Goal: Information Seeking & Learning: Learn about a topic

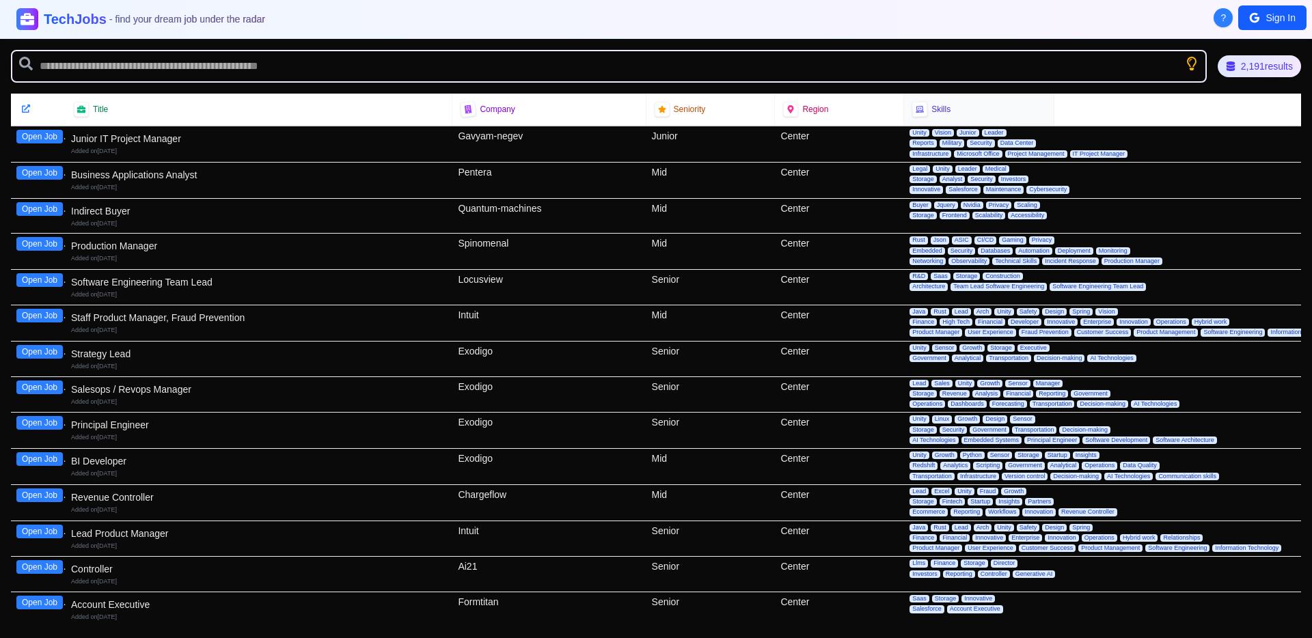
click at [918, 112] on div at bounding box center [920, 109] width 16 height 16
drag, startPoint x: 923, startPoint y: 111, endPoint x: 946, endPoint y: 107, distance: 23.5
click at [928, 109] on div "Skills" at bounding box center [978, 109] width 133 height 15
click at [99, 115] on div "Title" at bounding box center [259, 109] width 370 height 15
click at [105, 110] on span "Title" at bounding box center [100, 109] width 15 height 11
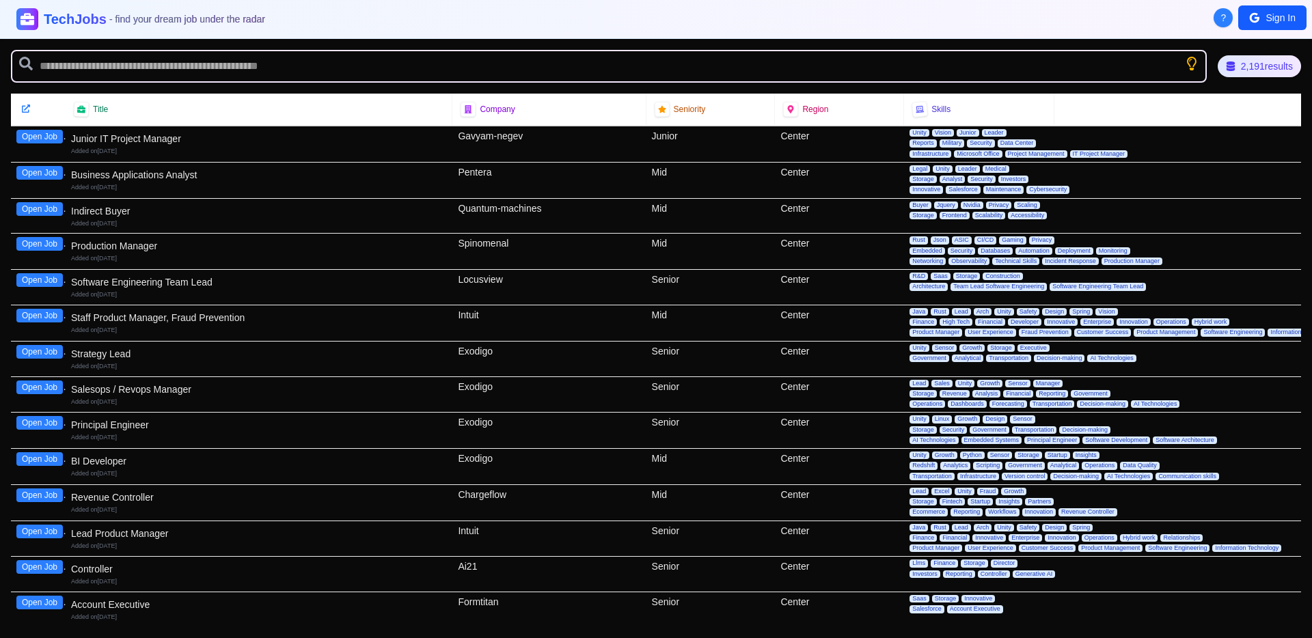
click at [50, 139] on button "Open Job" at bounding box center [39, 137] width 46 height 14
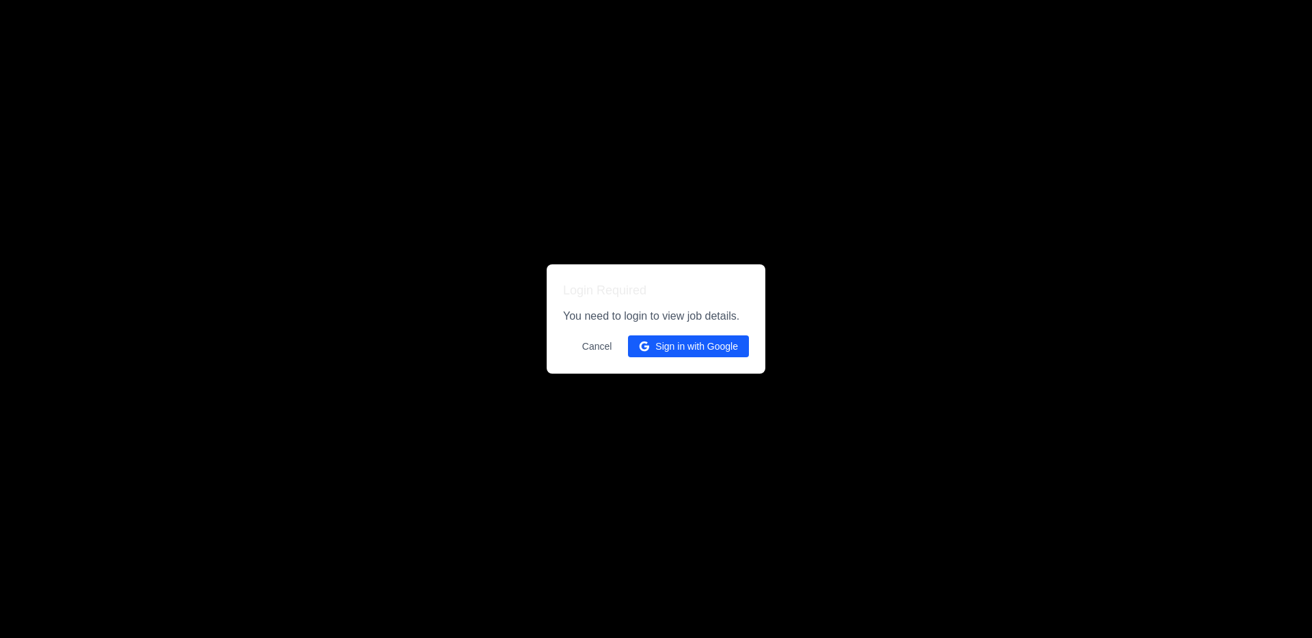
click at [715, 343] on button "Sign in with Google" at bounding box center [688, 347] width 121 height 22
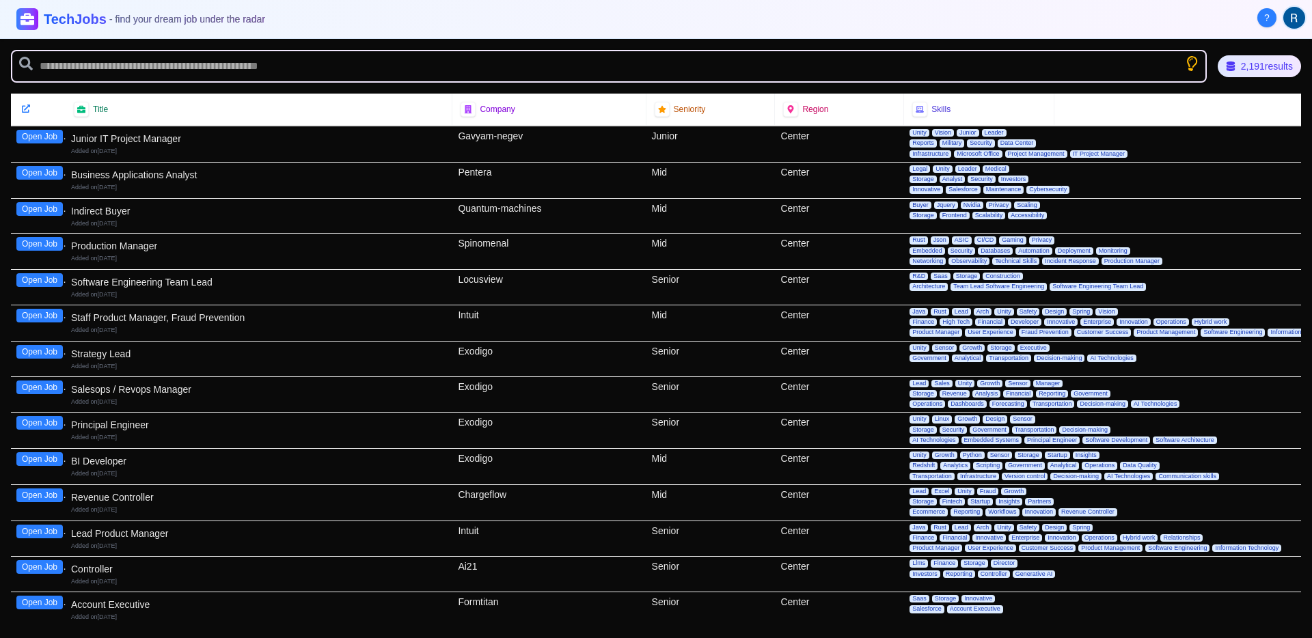
click at [1186, 61] on icon "Show search tips" at bounding box center [1192, 64] width 18 height 18
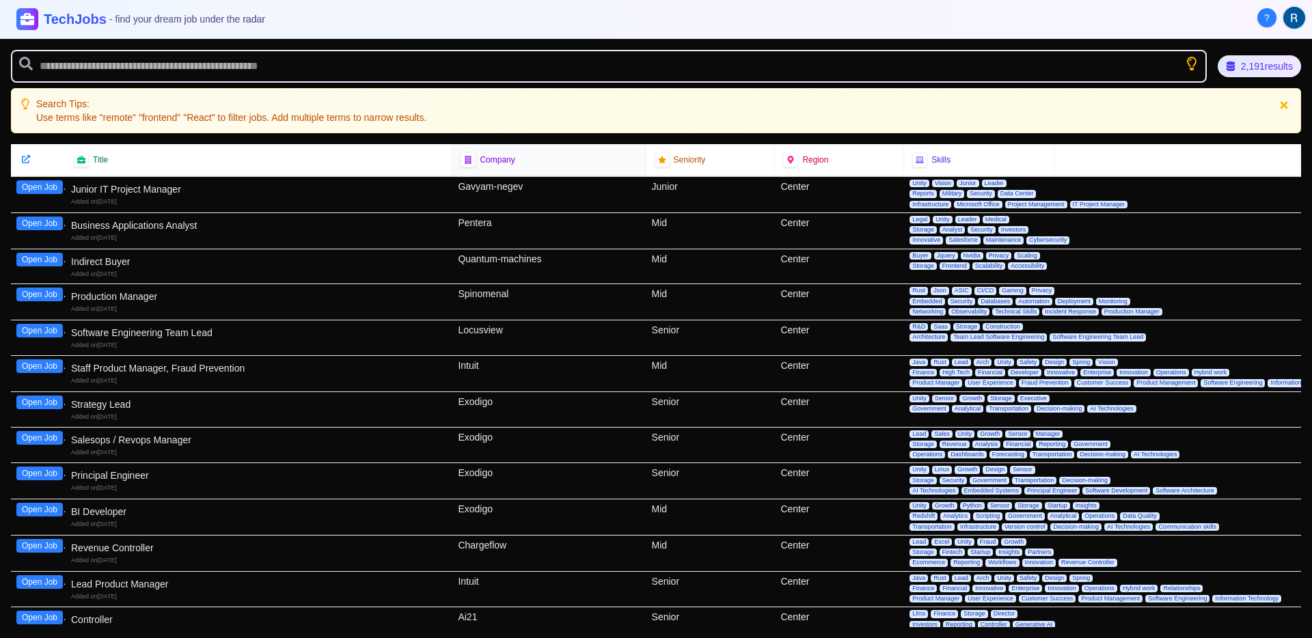
click at [520, 162] on div "Company" at bounding box center [549, 159] width 176 height 15
click at [502, 147] on div "Company" at bounding box center [548, 159] width 193 height 31
click at [487, 161] on span "Company" at bounding box center [497, 159] width 35 height 11
click at [293, 157] on div "Title" at bounding box center [259, 159] width 370 height 15
drag, startPoint x: 148, startPoint y: 153, endPoint x: 127, endPoint y: 155, distance: 21.3
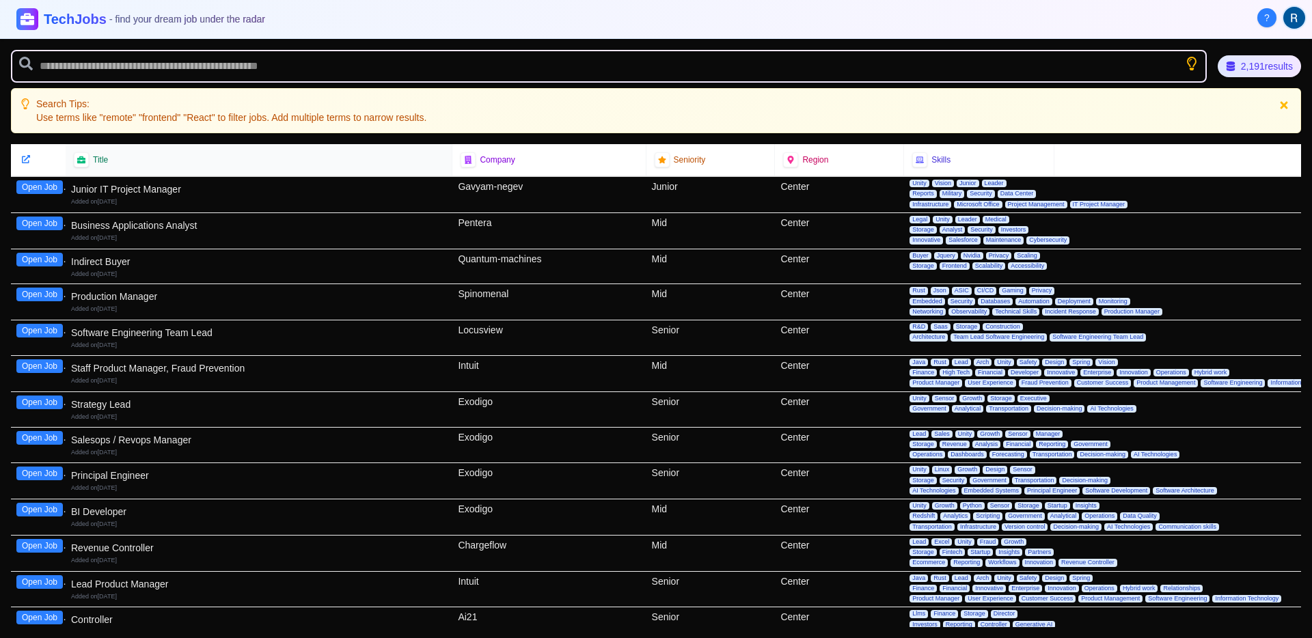
click at [128, 155] on div "Title" at bounding box center [259, 159] width 370 height 15
click at [99, 163] on span "Title" at bounding box center [100, 159] width 15 height 11
click at [103, 161] on span "Title" at bounding box center [100, 159] width 15 height 11
click at [244, 114] on p "Use terms like "remote" "frontend" "React" to filter jobs. Add multiple terms t…" at bounding box center [231, 118] width 390 height 14
drag, startPoint x: 97, startPoint y: 124, endPoint x: 72, endPoint y: 128, distance: 24.9
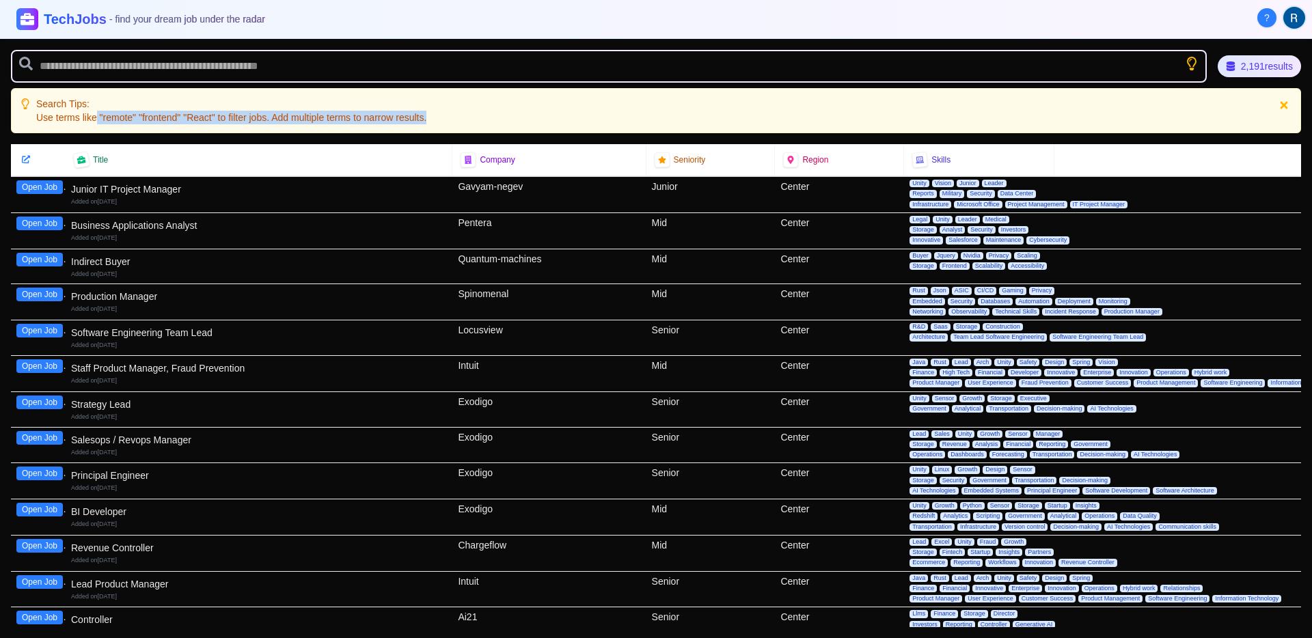
click at [72, 128] on div "Search Tips: Use terms like "remote" "frontend" "React" to filter jobs. Add mul…" at bounding box center [656, 110] width 1290 height 45
click at [78, 128] on div "Search Tips: Use terms like "remote" "frontend" "React" to filter jobs. Add mul…" at bounding box center [656, 110] width 1290 height 45
click at [787, 157] on icon at bounding box center [791, 160] width 8 height 10
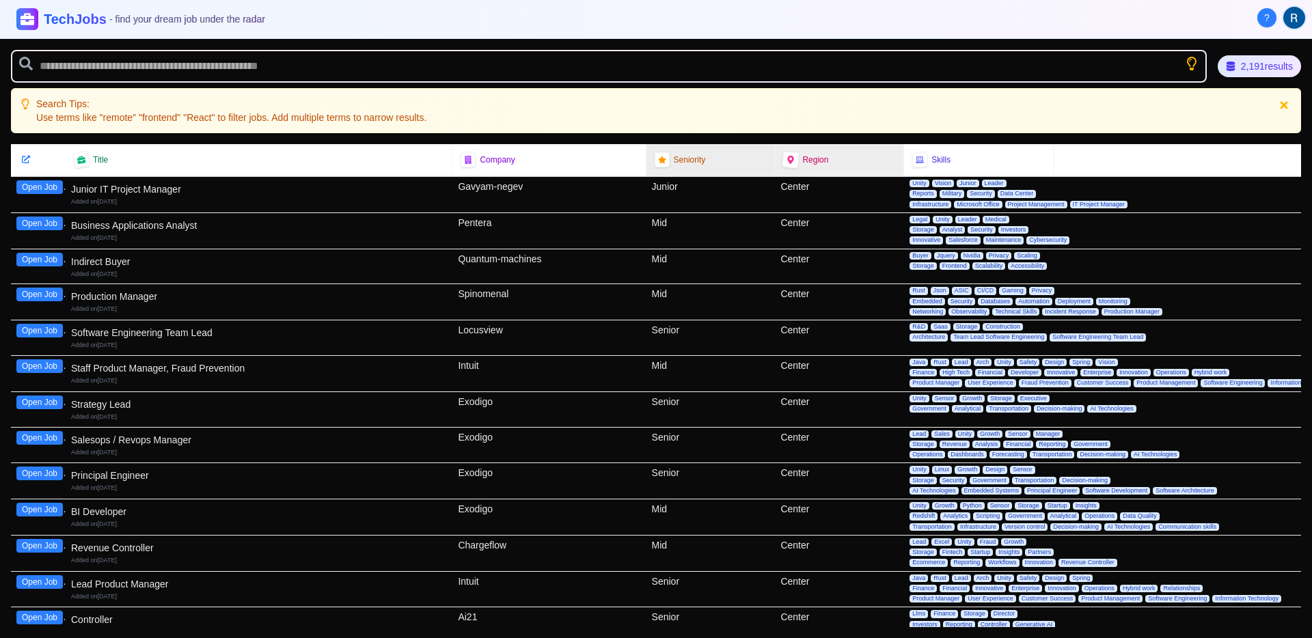
click at [664, 161] on div at bounding box center [662, 160] width 16 height 16
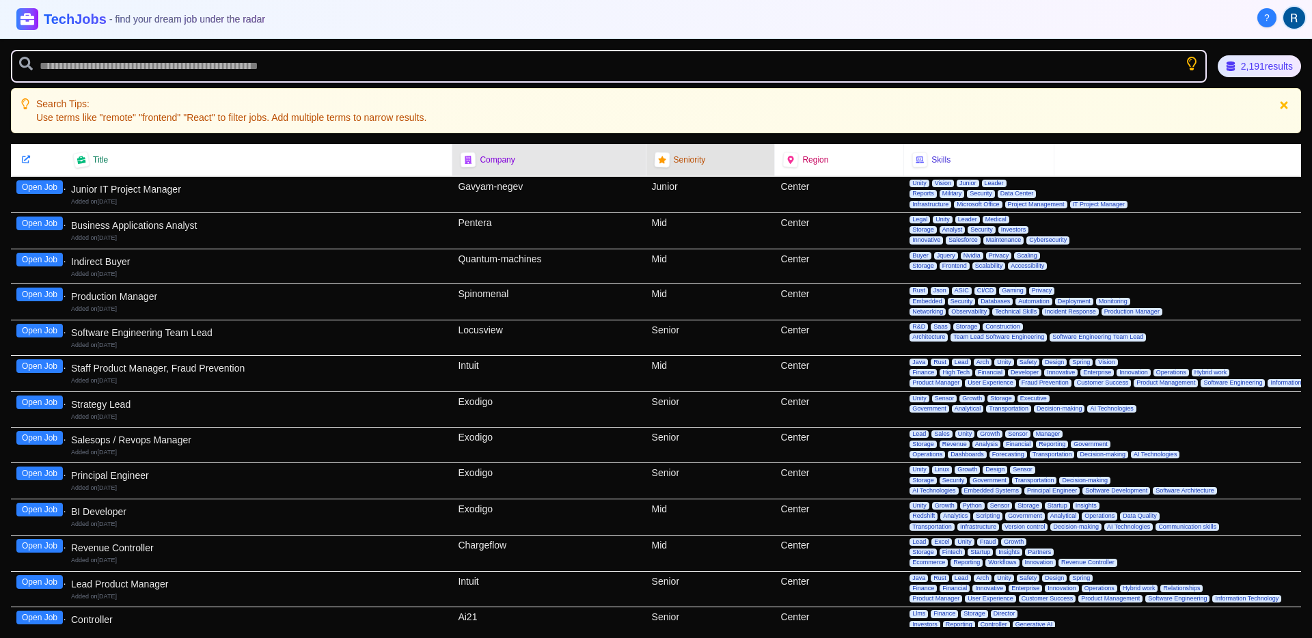
click at [489, 163] on span "Company" at bounding box center [497, 159] width 35 height 11
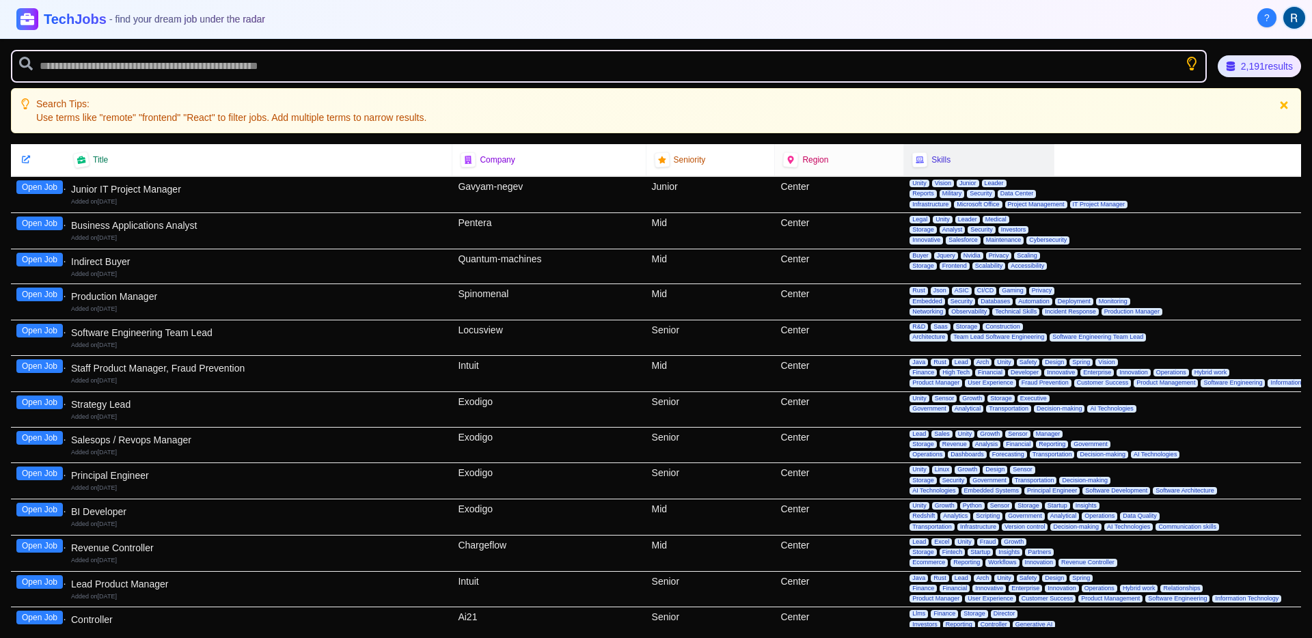
click at [934, 167] on div "Skills" at bounding box center [978, 159] width 133 height 15
click at [931, 159] on span "Skills" at bounding box center [940, 159] width 19 height 11
click at [931, 161] on span "Skills" at bounding box center [940, 159] width 19 height 11
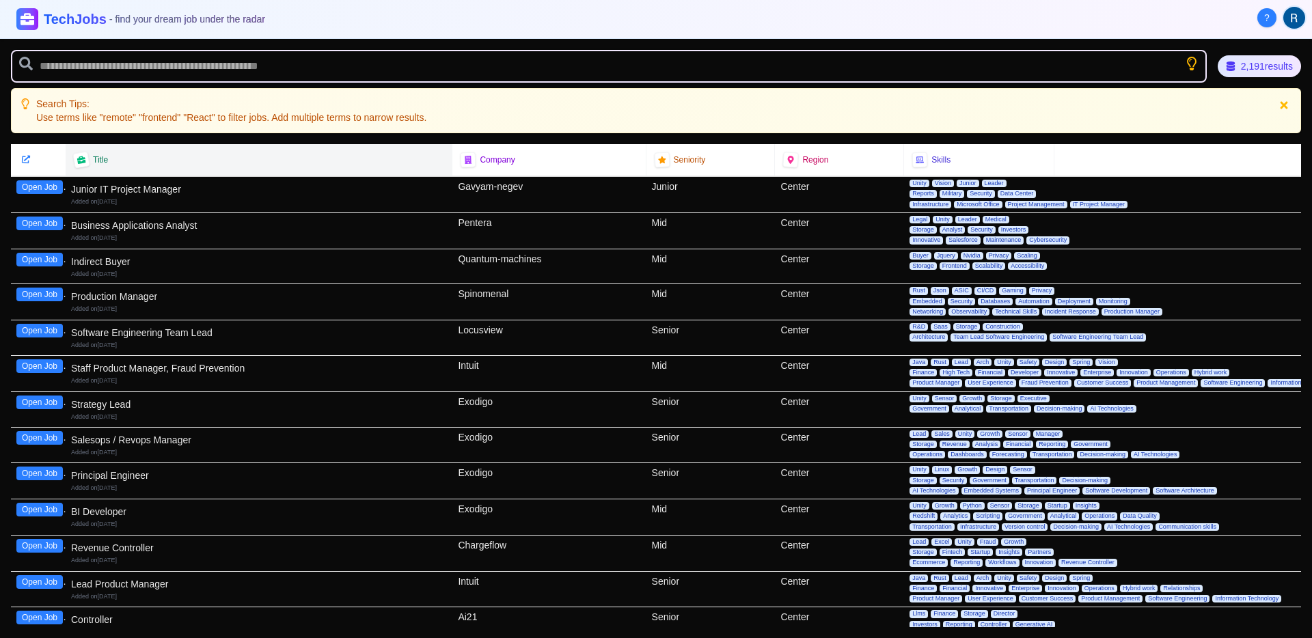
click at [418, 160] on div "Title" at bounding box center [259, 159] width 370 height 15
click at [40, 189] on button "Open Job" at bounding box center [39, 187] width 46 height 14
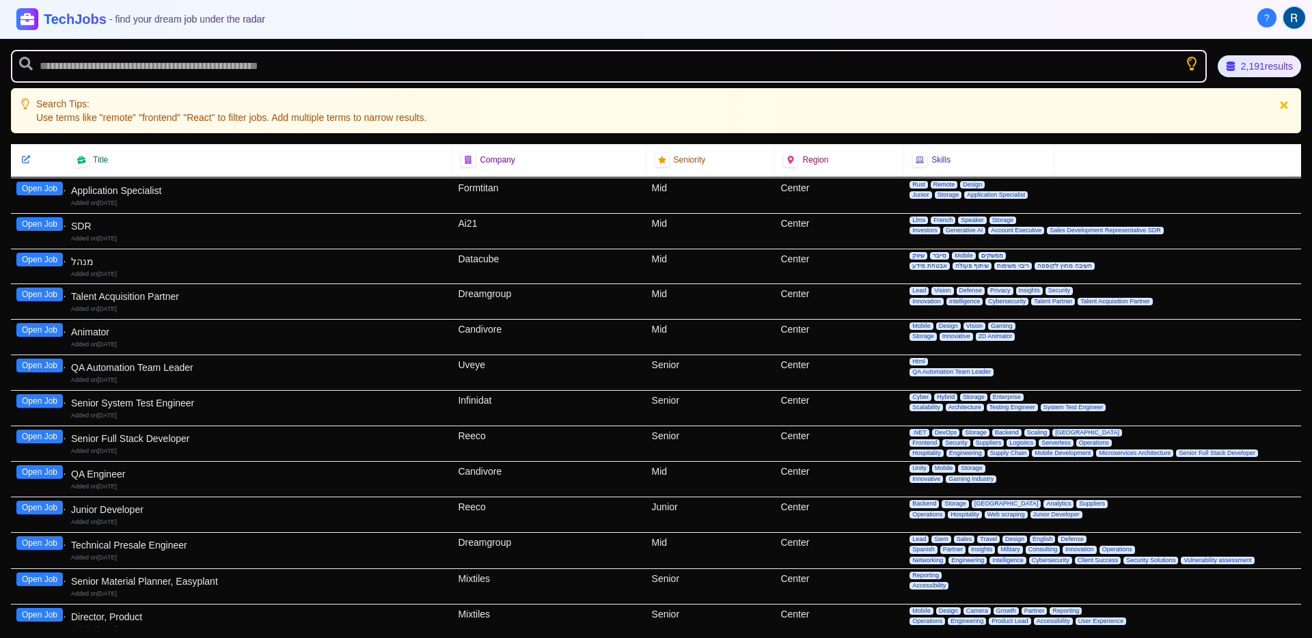
scroll to position [538, 0]
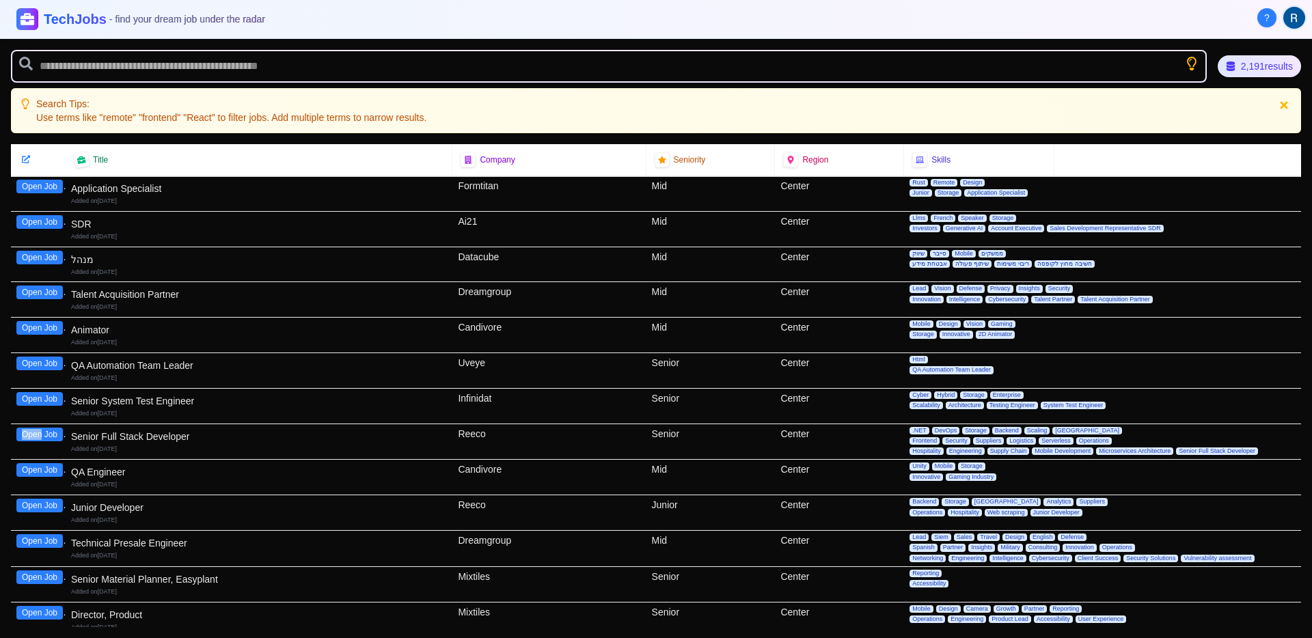
click at [25, 434] on button "Open Job" at bounding box center [39, 435] width 46 height 14
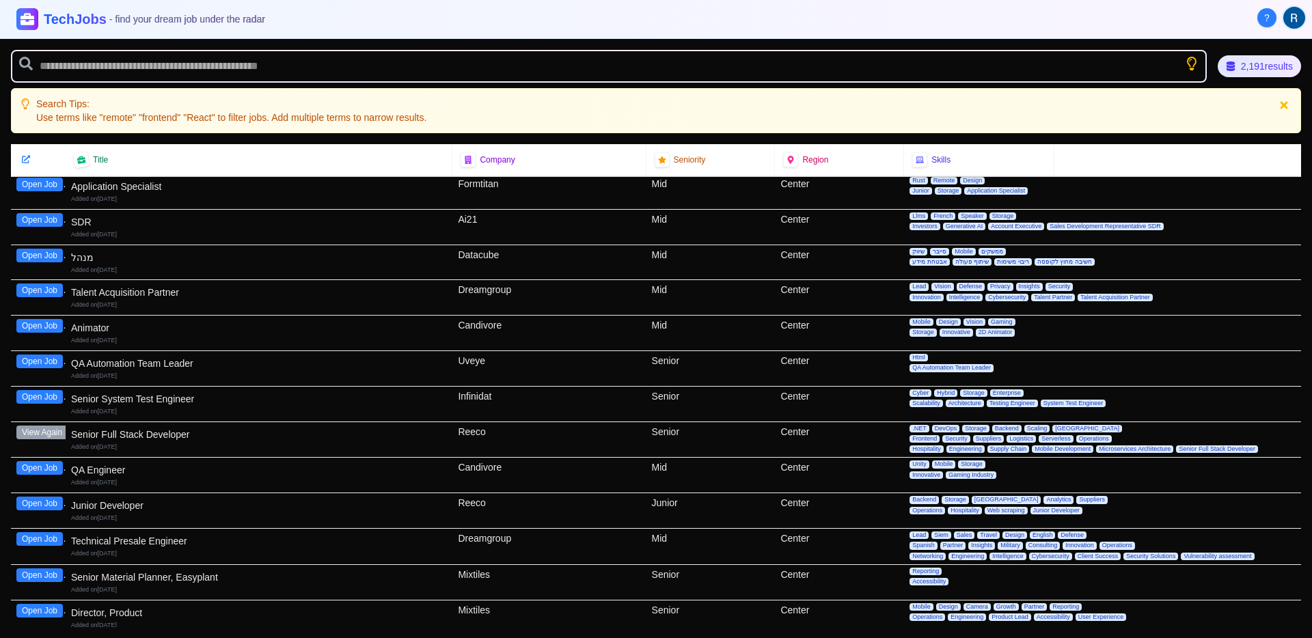
scroll to position [541, 0]
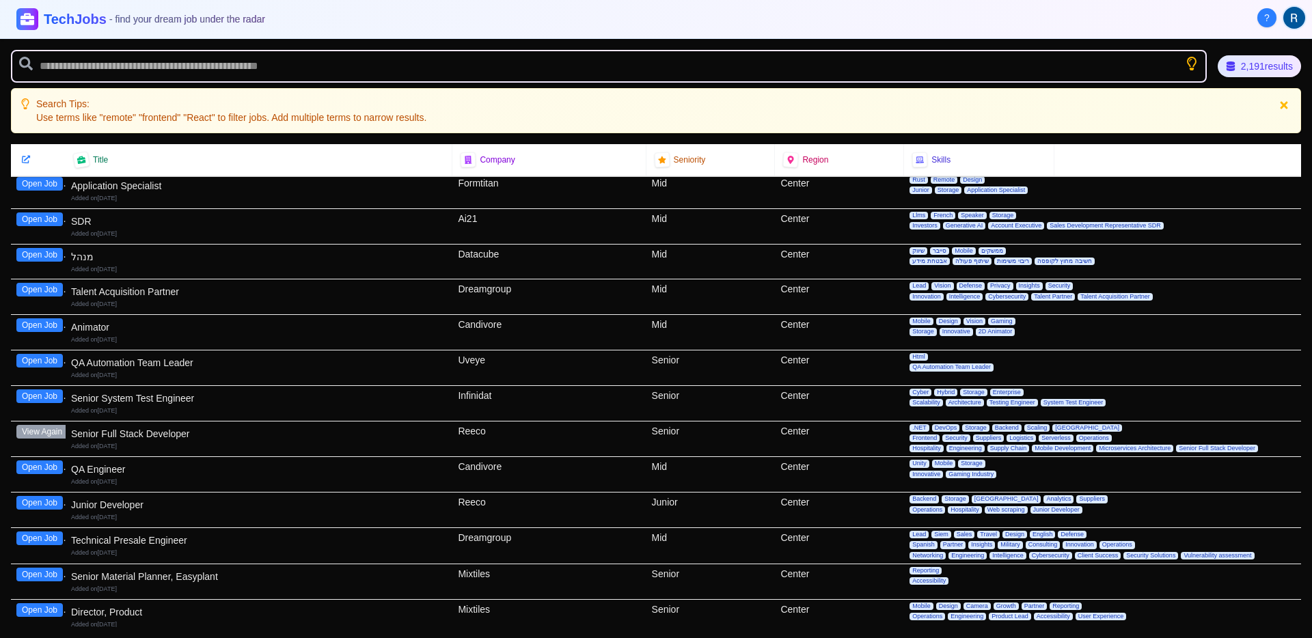
click at [56, 470] on button "Open Job" at bounding box center [39, 468] width 46 height 14
click at [25, 504] on button "Open Job" at bounding box center [39, 503] width 46 height 14
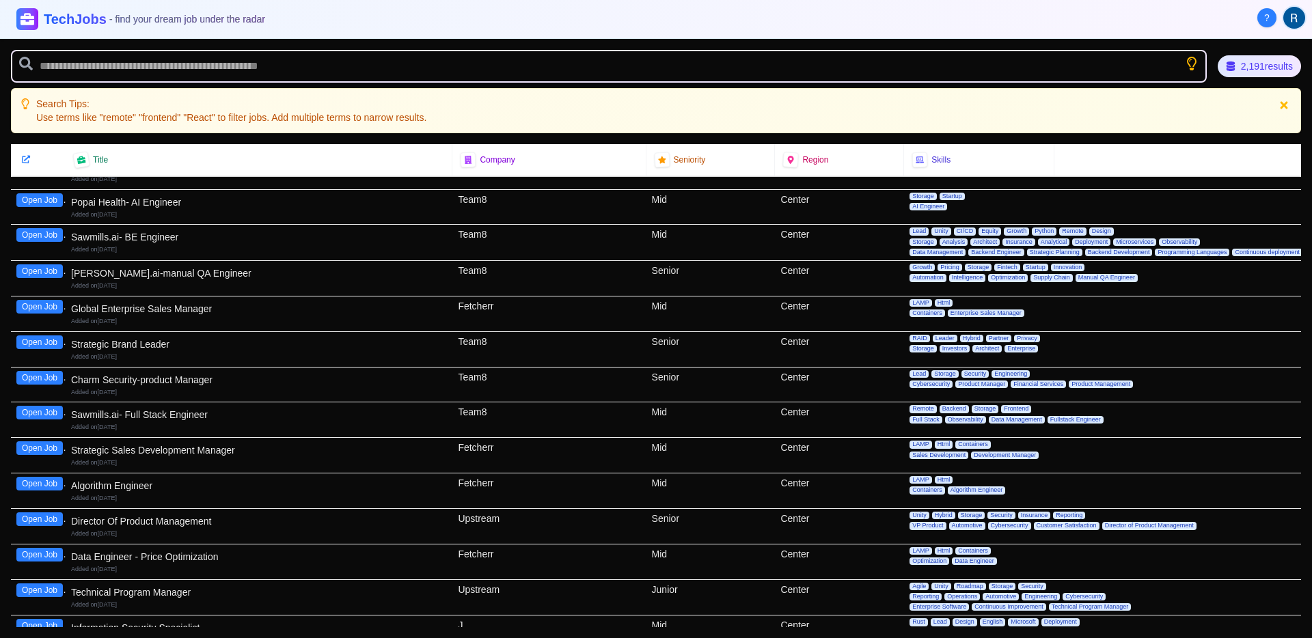
scroll to position [1235, 0]
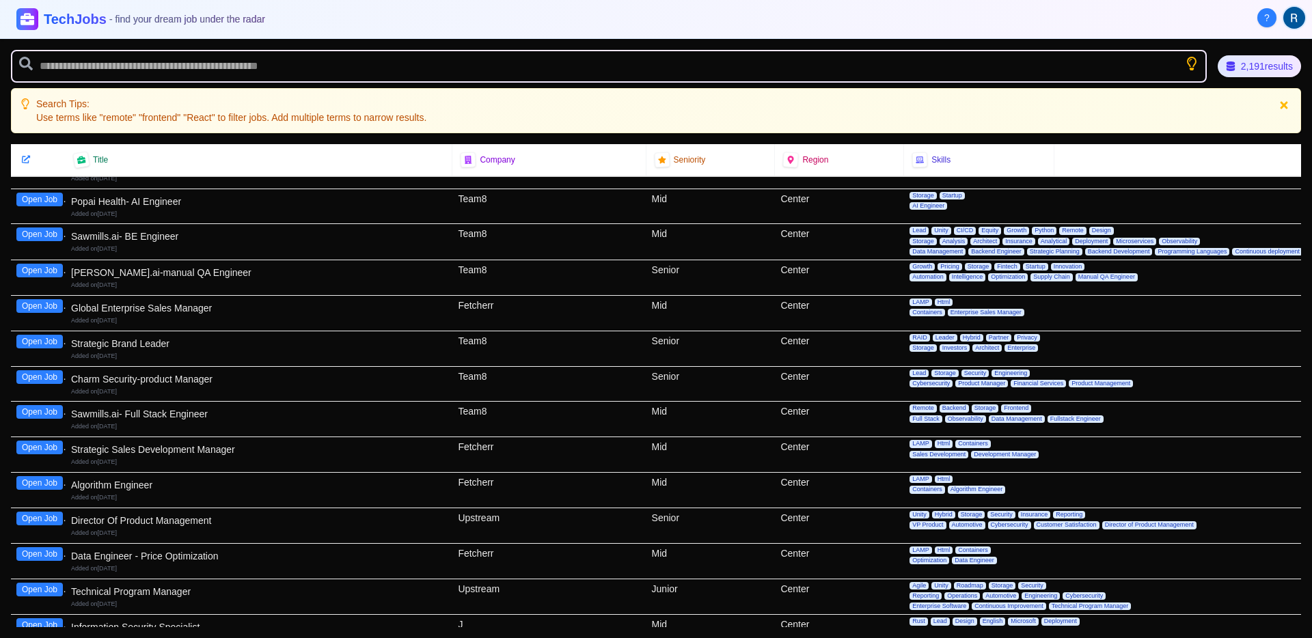
click at [40, 487] on button "Open Job" at bounding box center [39, 483] width 46 height 14
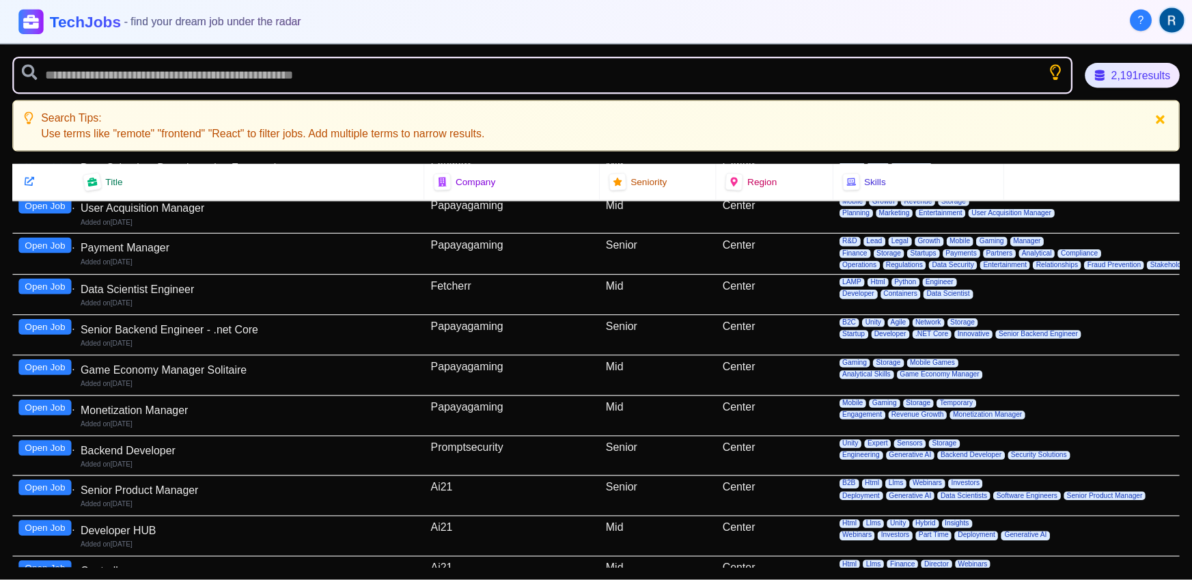
scroll to position [1824, 0]
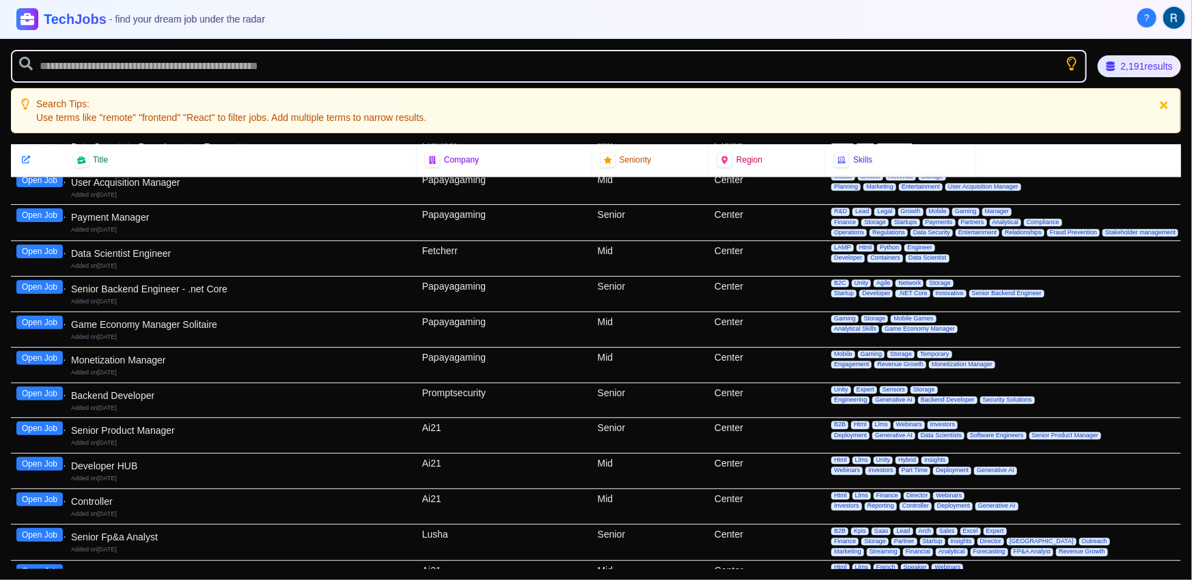
click at [34, 388] on button "Open Job" at bounding box center [39, 394] width 46 height 14
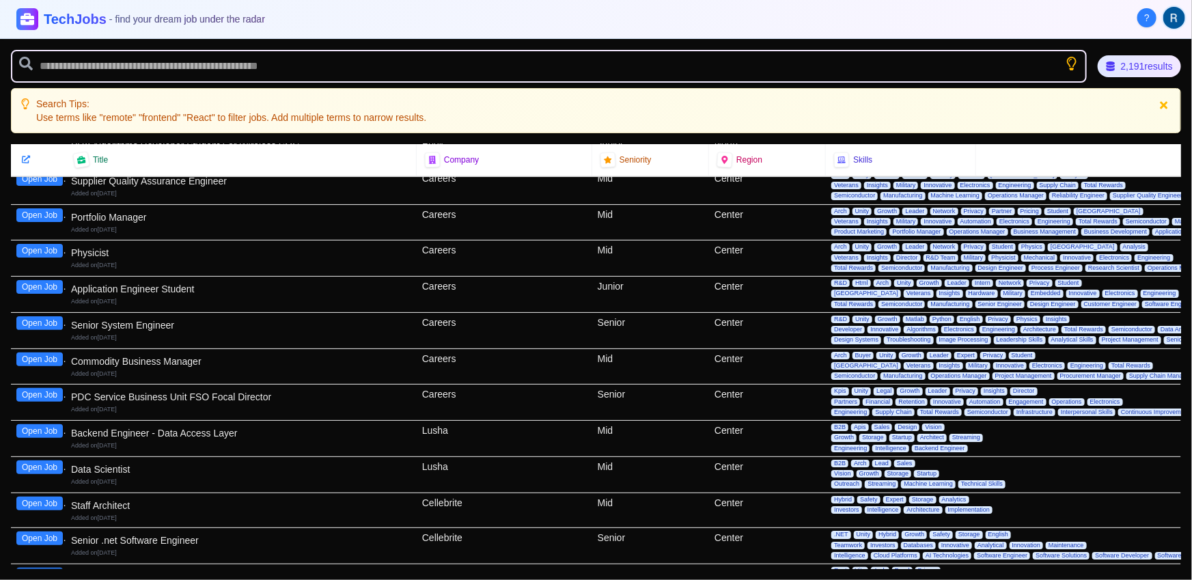
scroll to position [2539, 0]
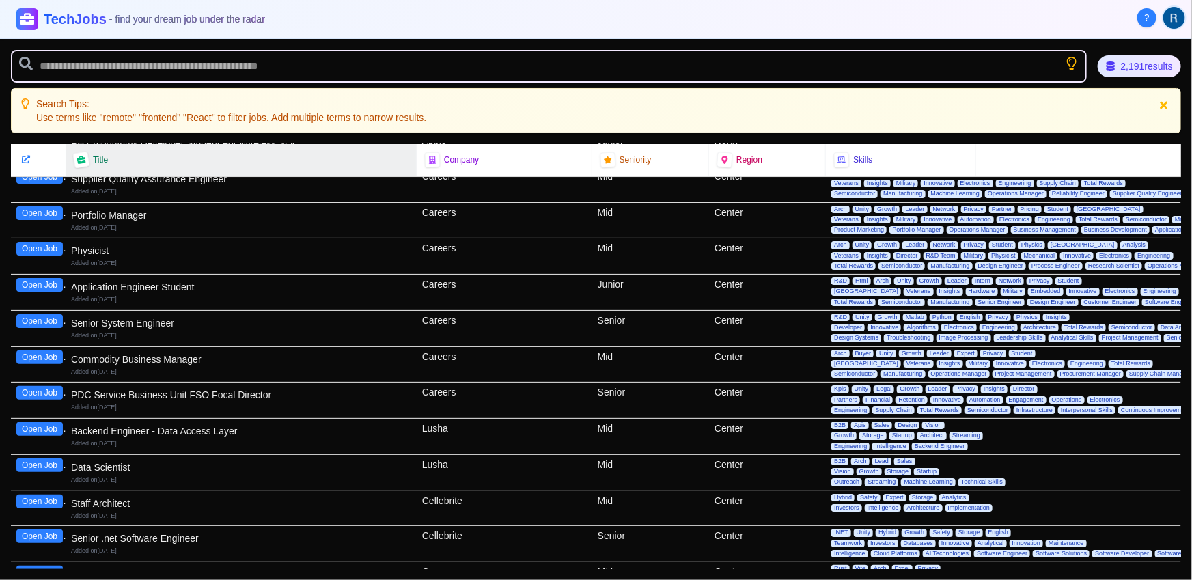
click at [111, 160] on div "Title" at bounding box center [241, 159] width 334 height 15
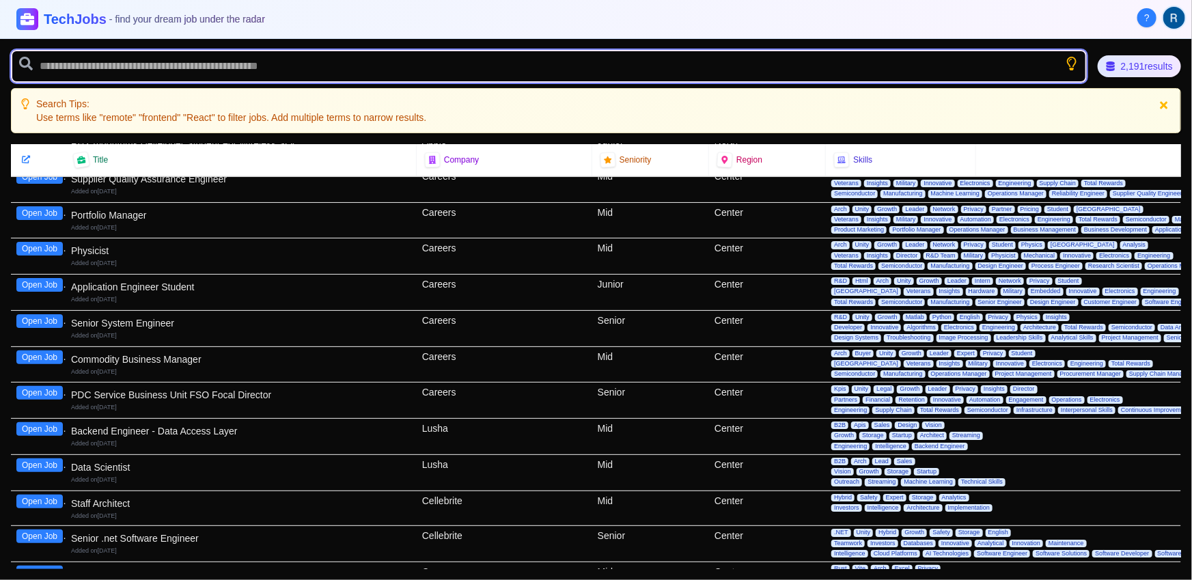
click at [110, 75] on input "text" at bounding box center [549, 66] width 1076 height 33
type input "****"
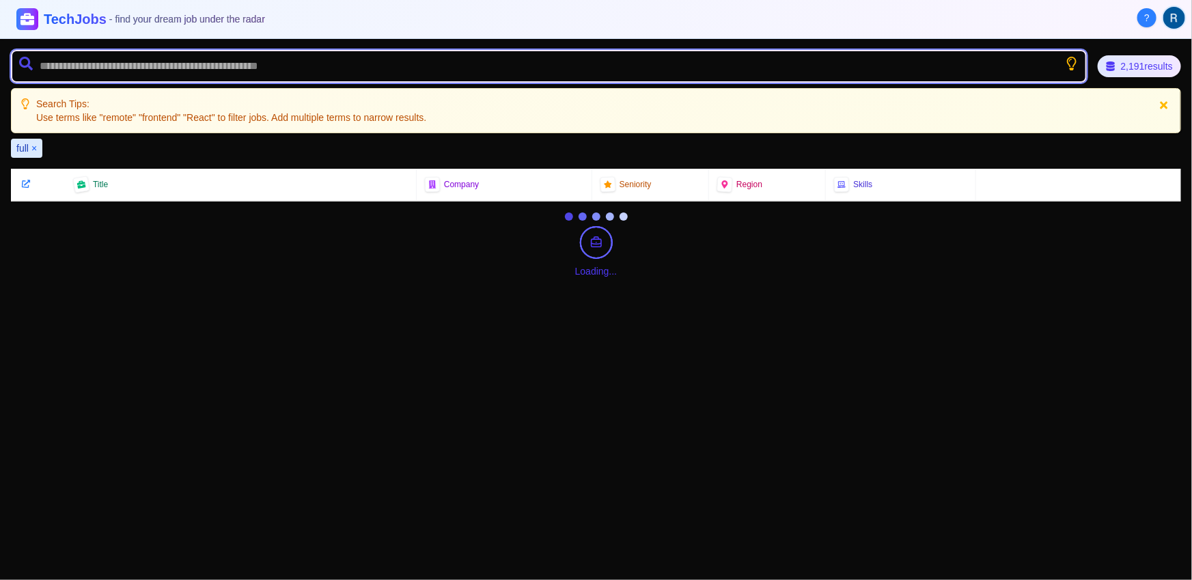
scroll to position [0, 0]
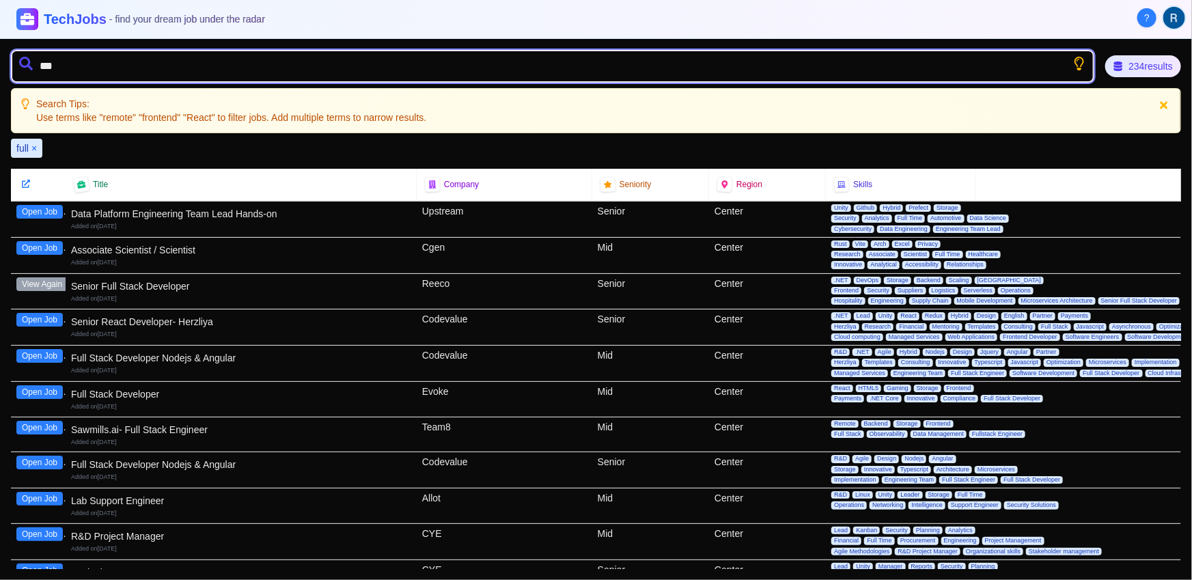
type input "****"
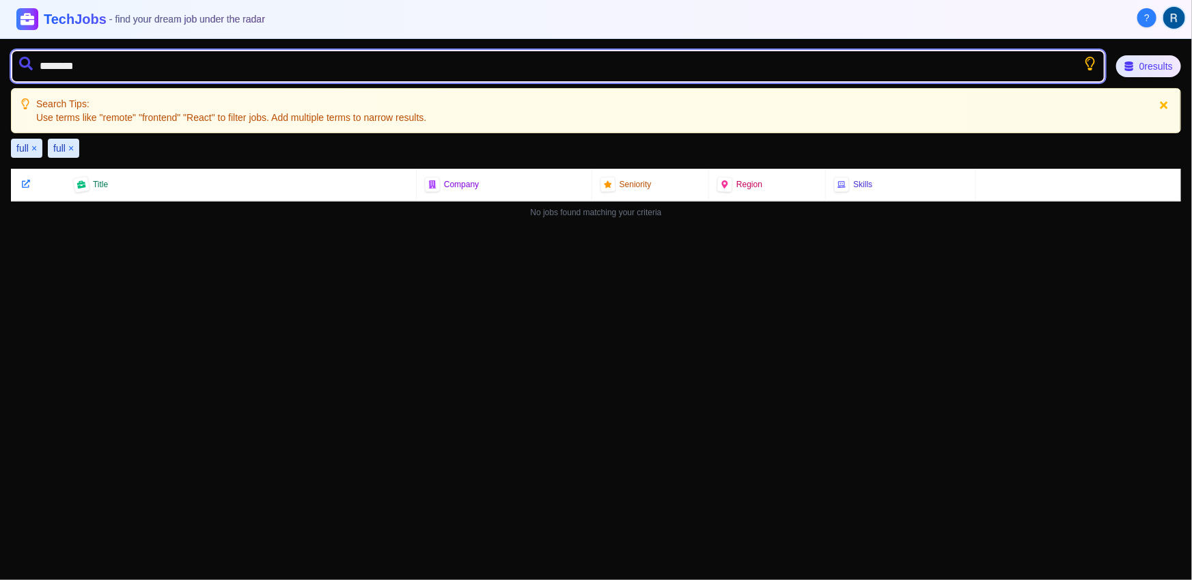
type input "*********"
type input "****"
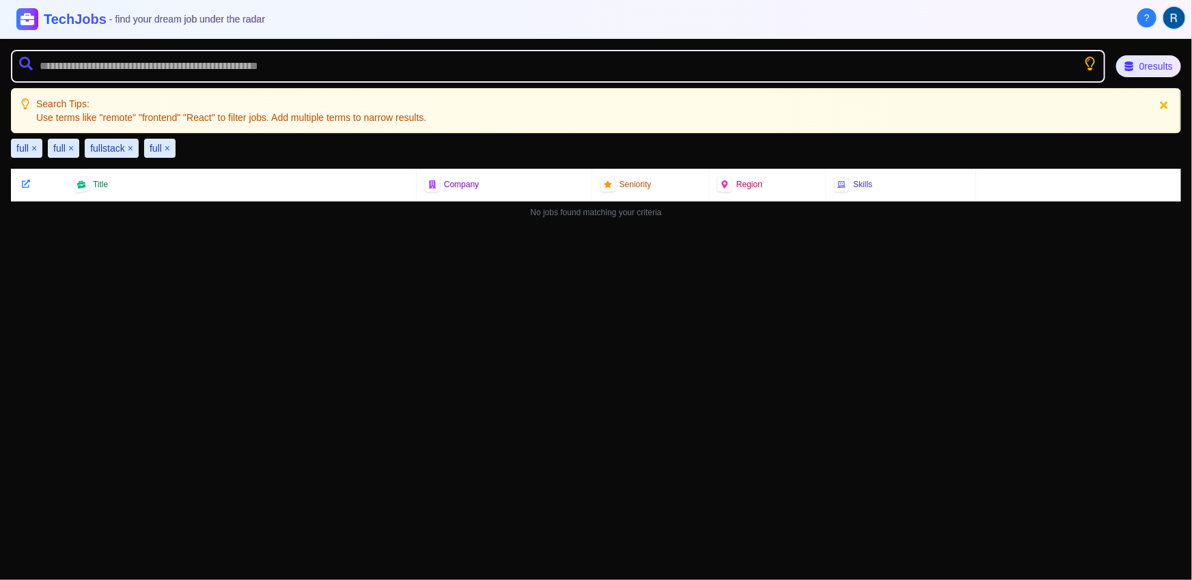
click at [185, 106] on p "Search Tips:" at bounding box center [231, 104] width 390 height 14
click at [31, 148] on button "×" at bounding box center [33, 148] width 5 height 14
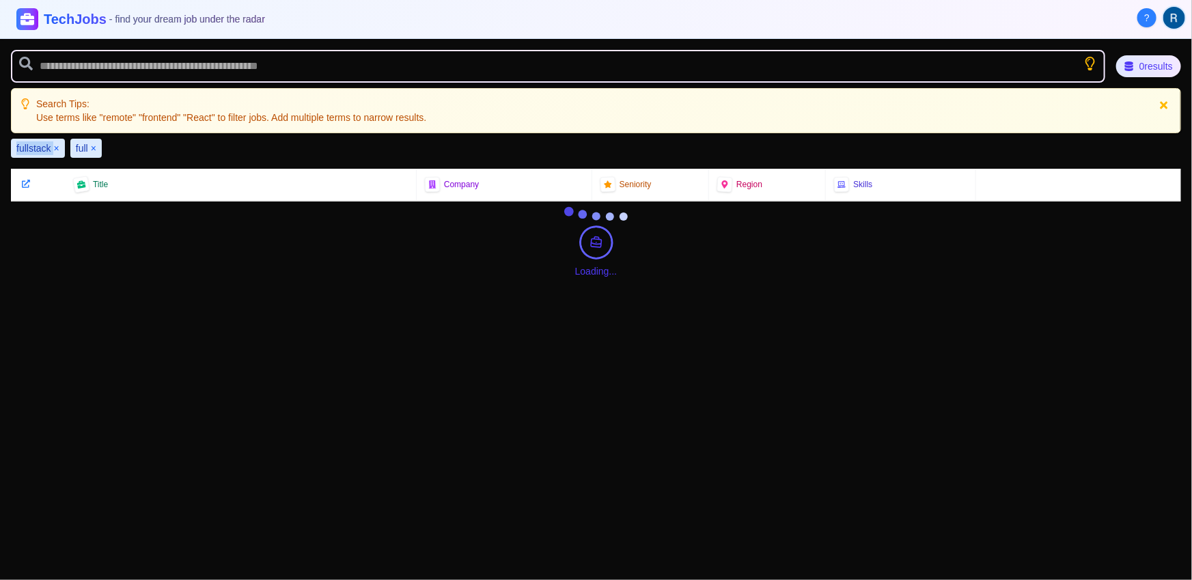
click at [31, 148] on span "fullstack" at bounding box center [33, 148] width 35 height 14
click at [55, 148] on button "×" at bounding box center [56, 148] width 5 height 14
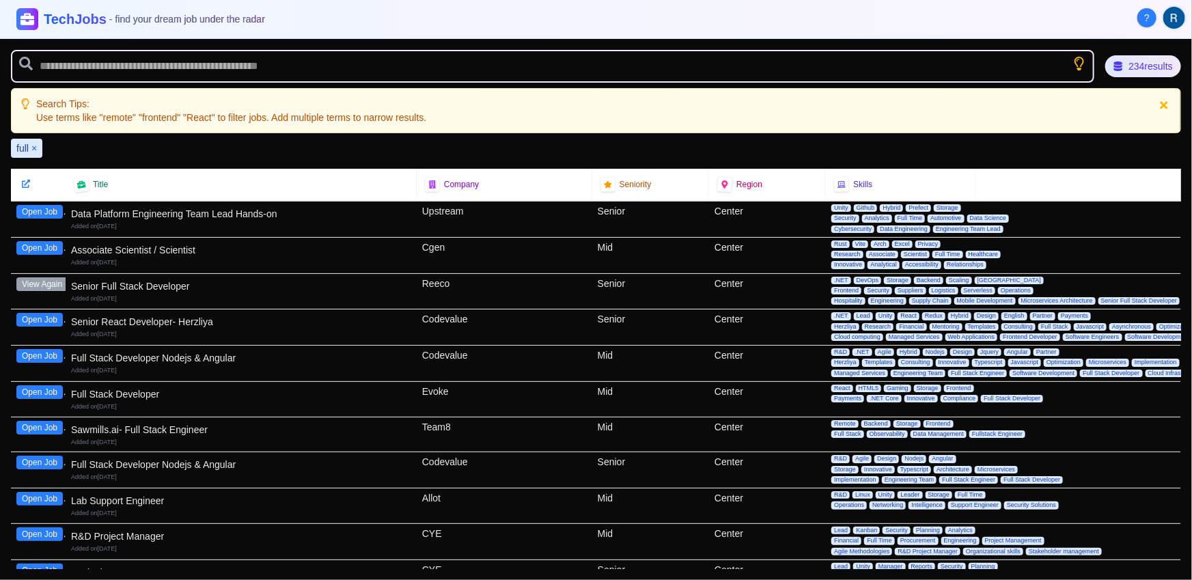
click at [35, 148] on button "×" at bounding box center [33, 148] width 5 height 14
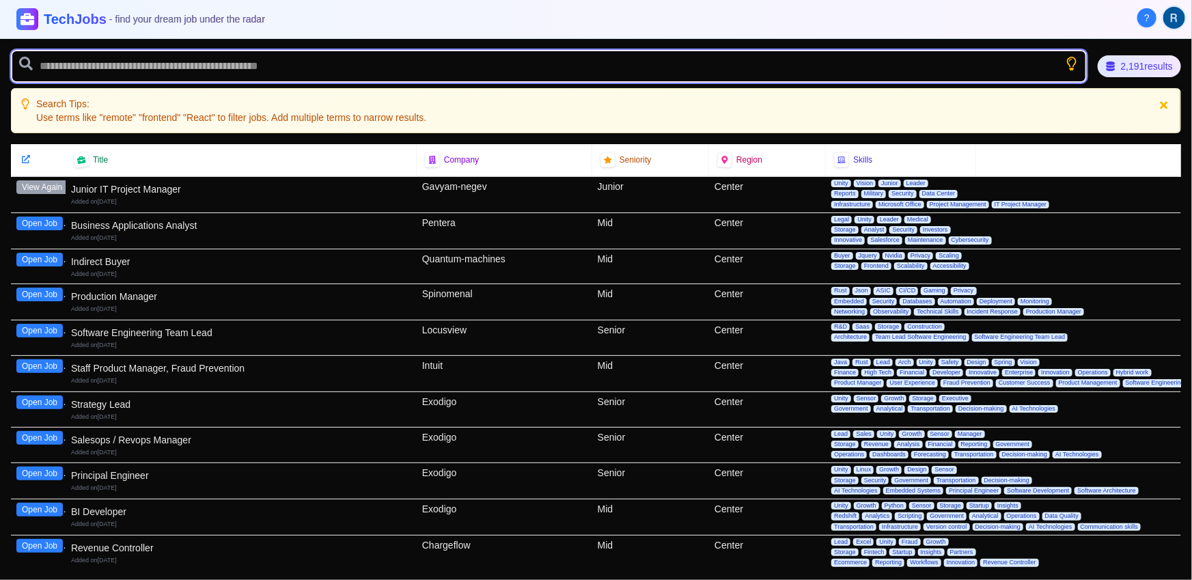
click at [115, 70] on input "text" at bounding box center [549, 66] width 1076 height 33
type input "****"
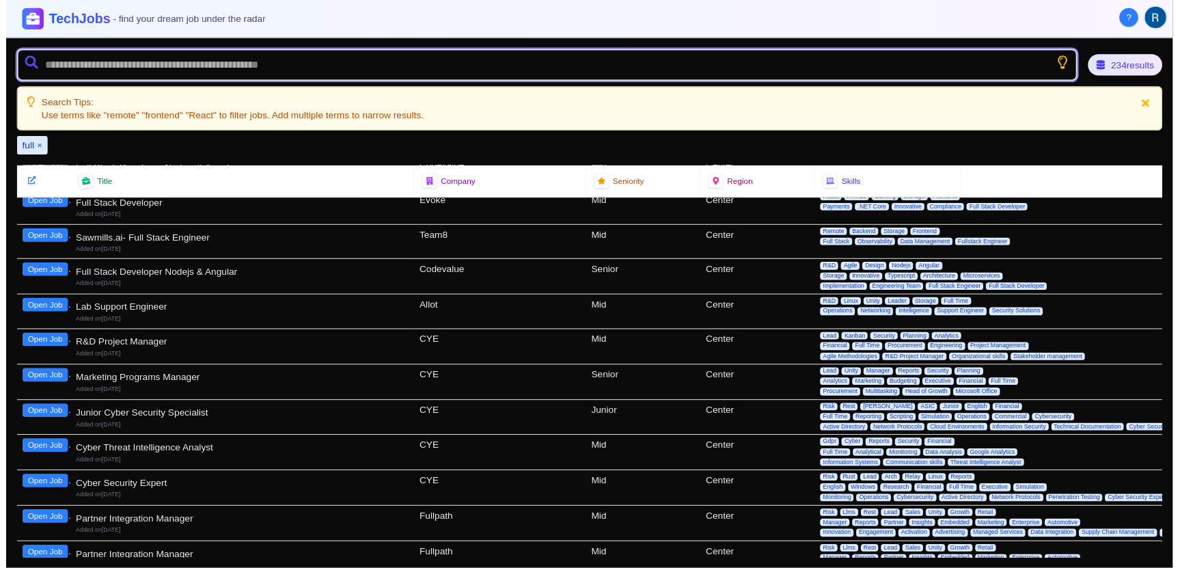
scroll to position [198, 0]
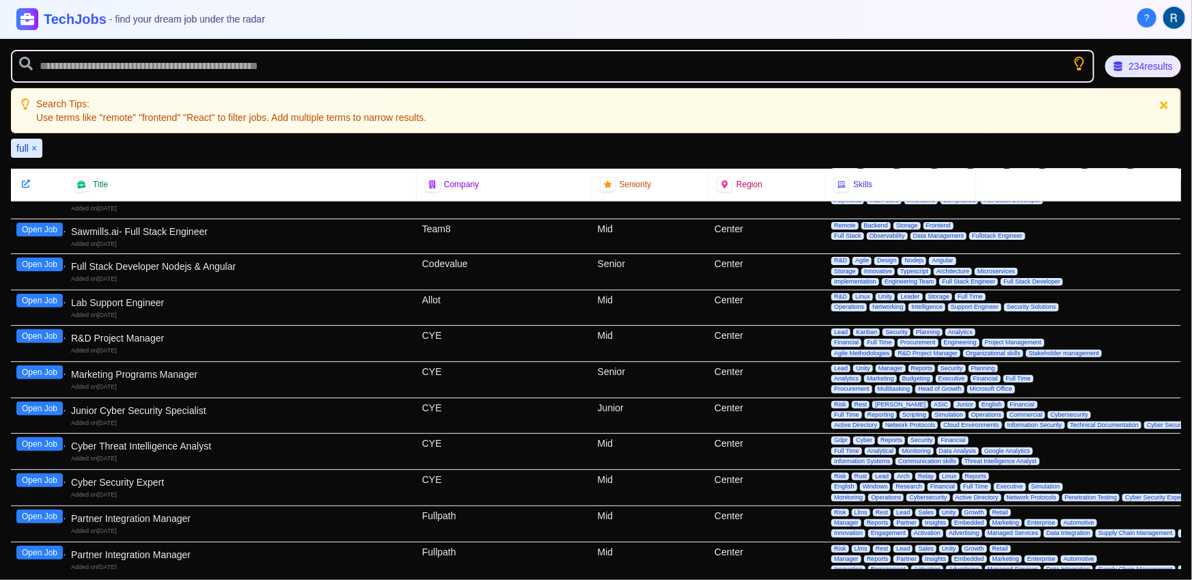
click at [59, 403] on button "Open Job" at bounding box center [39, 409] width 46 height 14
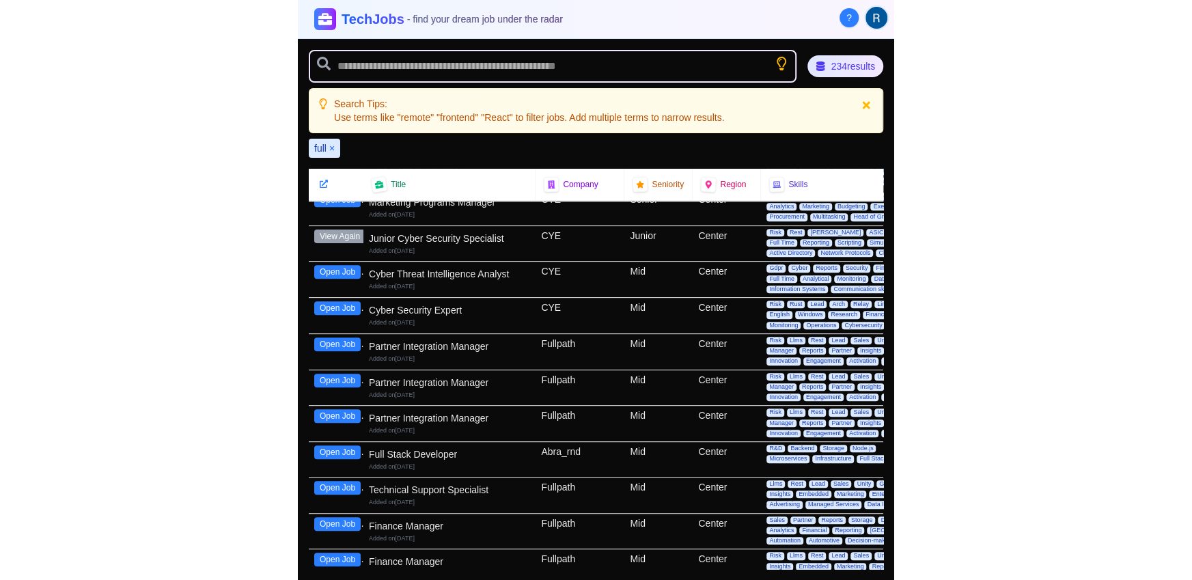
scroll to position [401, 0]
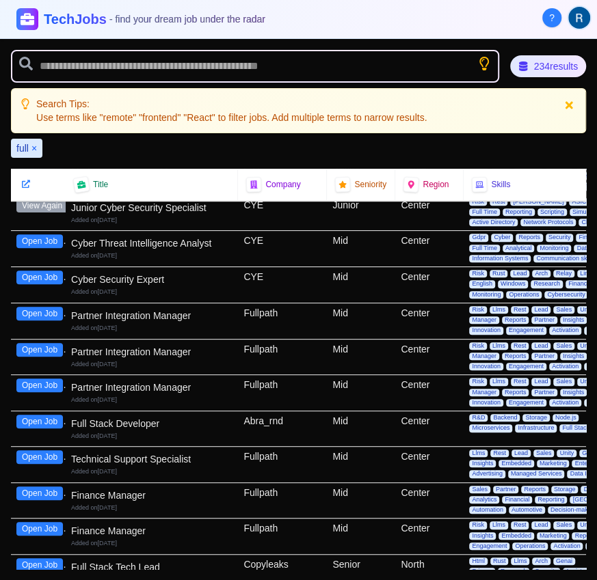
click at [38, 422] on button "Open Job" at bounding box center [39, 422] width 46 height 14
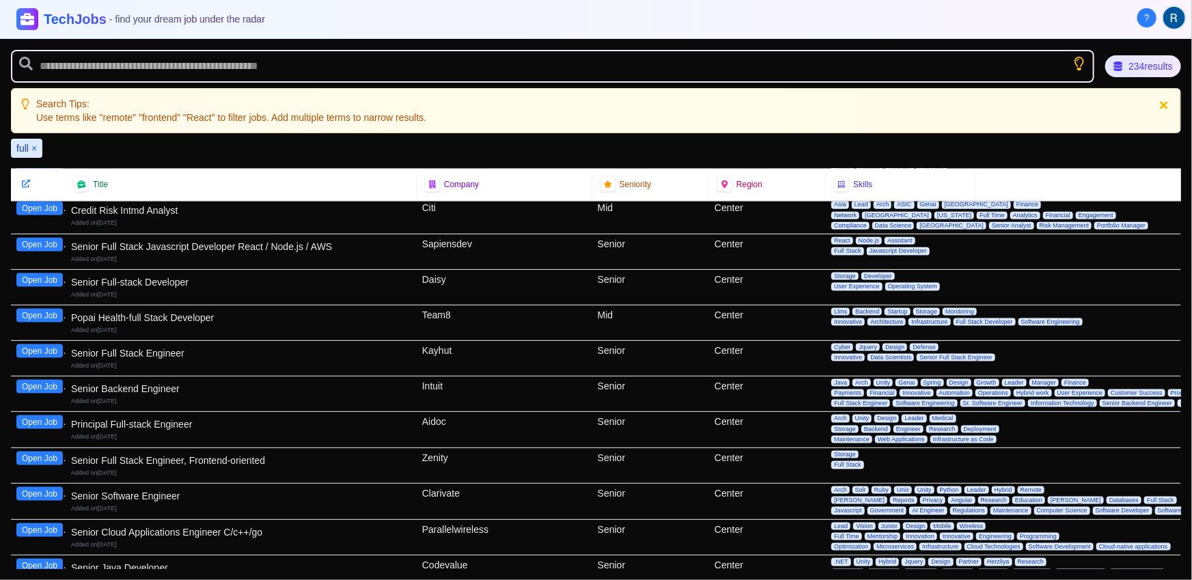
scroll to position [914, 0]
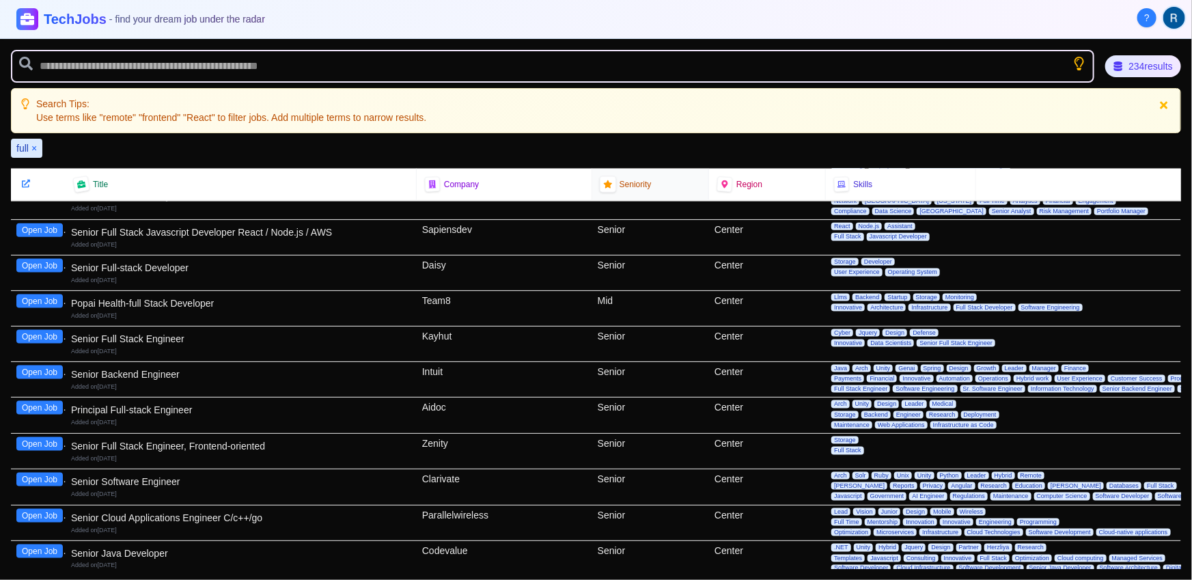
click at [604, 184] on icon at bounding box center [608, 184] width 8 height 8
click at [620, 185] on span "Seniority" at bounding box center [636, 184] width 32 height 11
click at [623, 182] on span "Seniority" at bounding box center [636, 184] width 32 height 11
click at [651, 182] on div "Seniority" at bounding box center [651, 184] width 100 height 15
drag, startPoint x: 651, startPoint y: 182, endPoint x: 620, endPoint y: 178, distance: 30.3
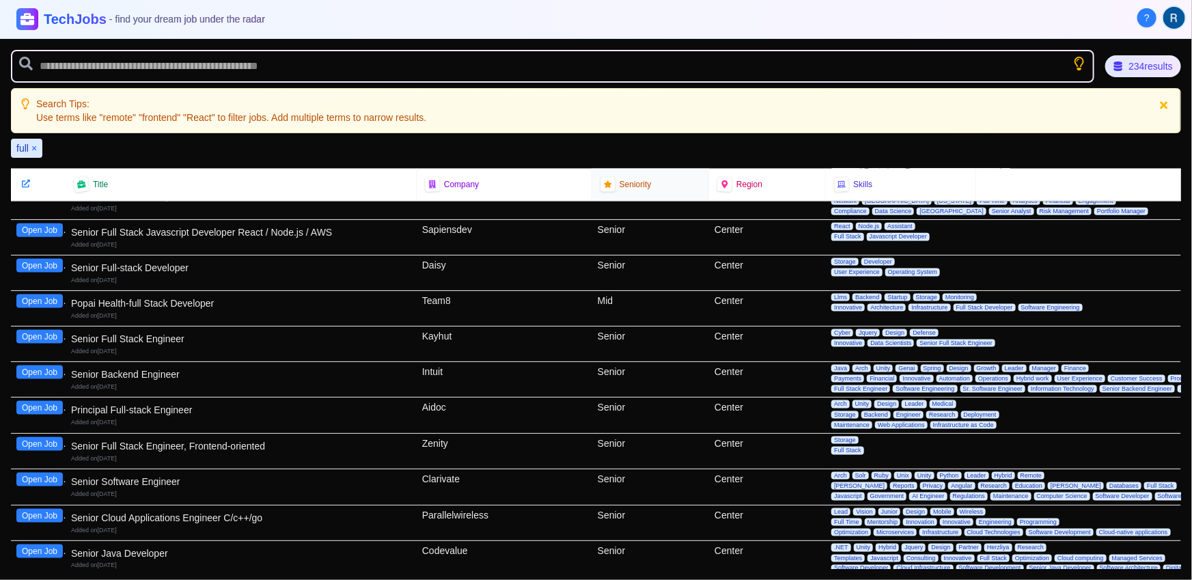
click at [649, 182] on div "Seniority" at bounding box center [651, 184] width 100 height 15
click at [620, 179] on span "Seniority" at bounding box center [636, 184] width 32 height 11
drag, startPoint x: 616, startPoint y: 178, endPoint x: 610, endPoint y: 177, distance: 6.9
click at [612, 177] on div "Seniority" at bounding box center [651, 184] width 100 height 15
click at [603, 178] on div at bounding box center [608, 185] width 18 height 18
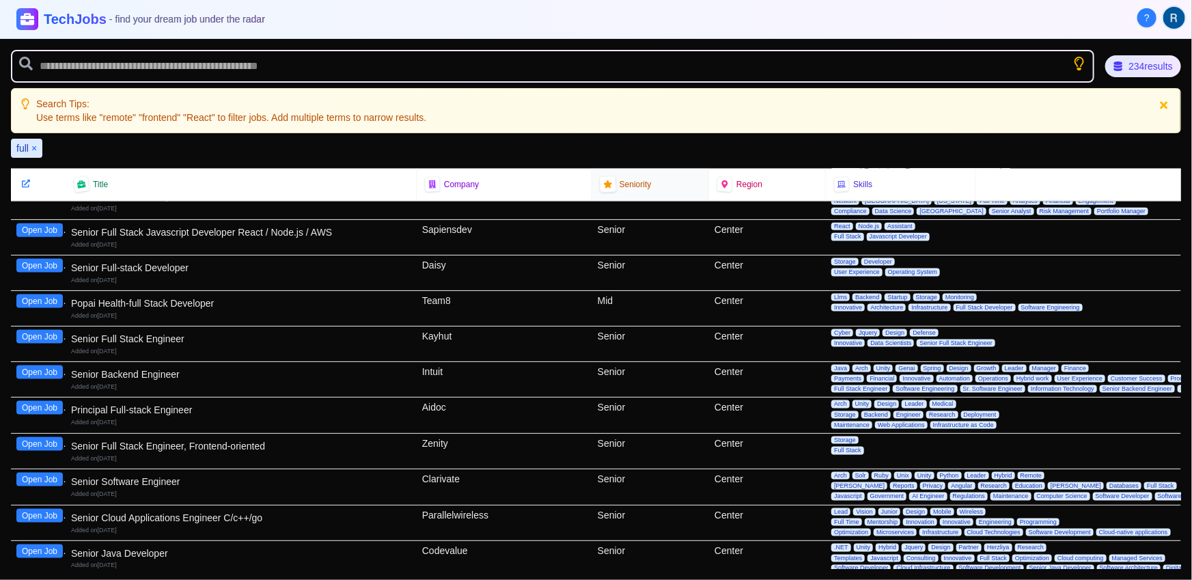
click at [603, 180] on icon at bounding box center [608, 185] width 10 height 10
click at [603, 180] on icon at bounding box center [607, 184] width 9 height 9
click at [592, 187] on div "Seniority" at bounding box center [650, 184] width 117 height 31
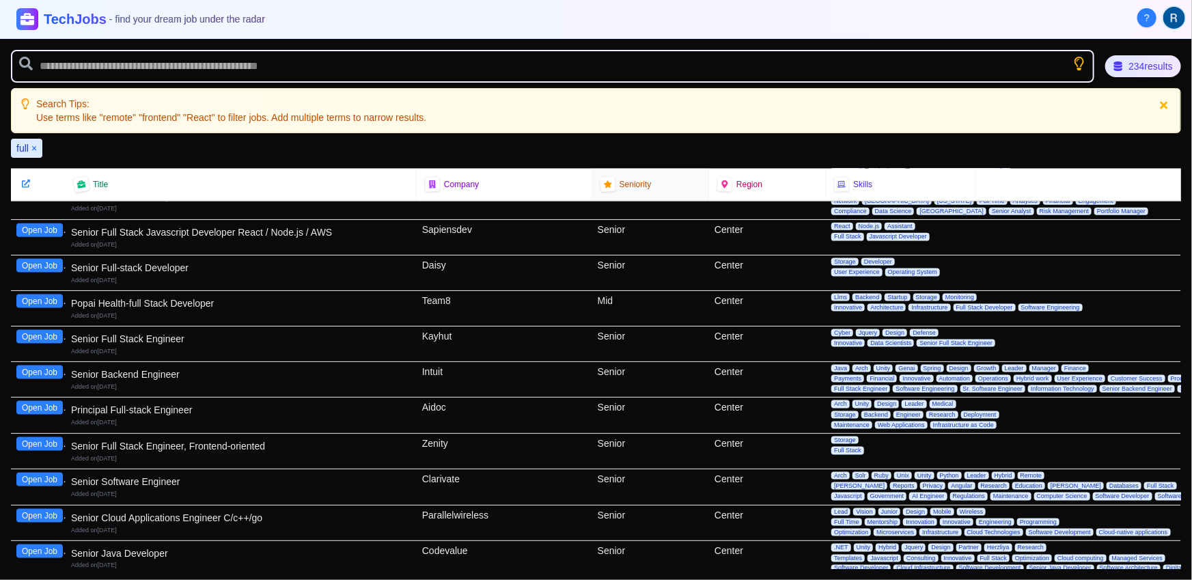
click at [654, 182] on div "Seniority" at bounding box center [651, 184] width 100 height 15
click at [681, 182] on div "Seniority" at bounding box center [651, 184] width 100 height 15
click at [642, 185] on span "Seniority" at bounding box center [636, 184] width 32 height 11
click at [631, 186] on span "Seniority" at bounding box center [636, 184] width 32 height 11
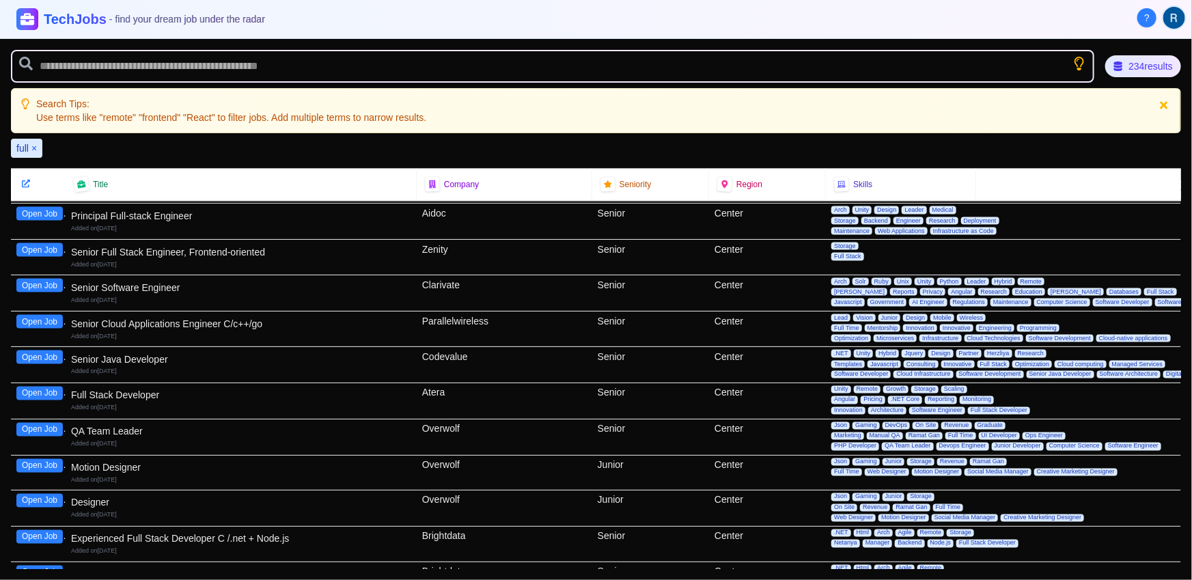
scroll to position [1126, 0]
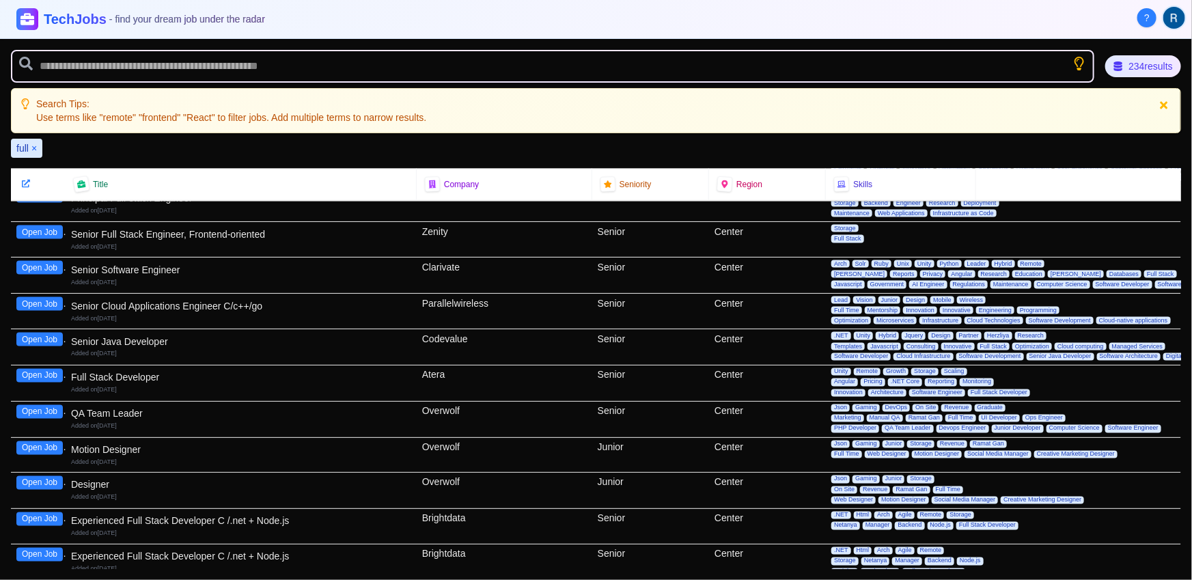
click at [43, 376] on button "Open Job" at bounding box center [39, 376] width 46 height 14
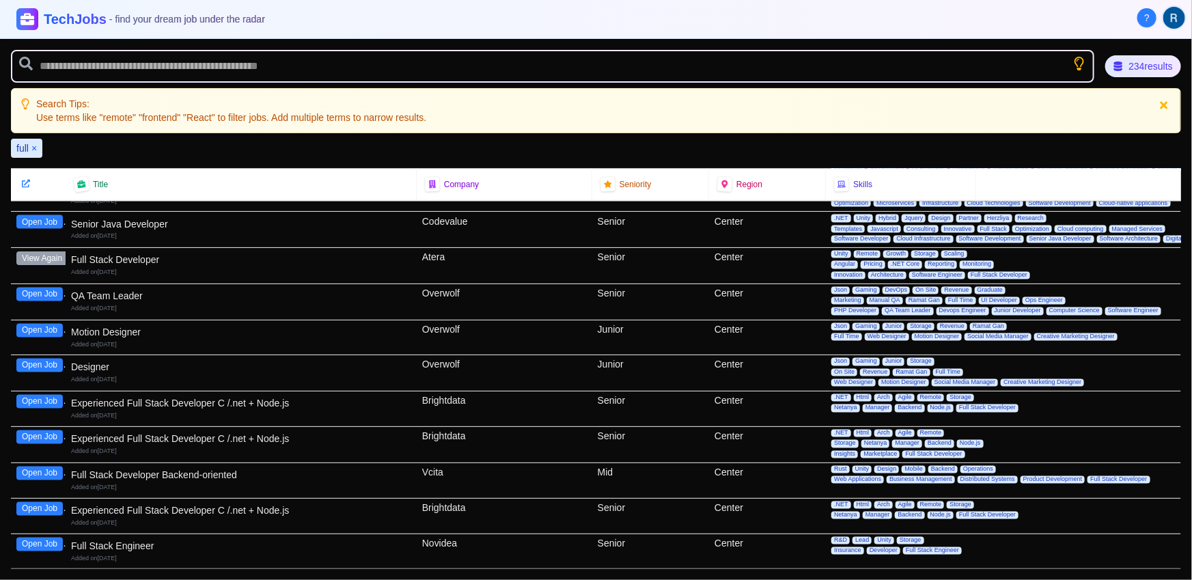
scroll to position [1244, 0]
click at [46, 400] on button "Open Job" at bounding box center [39, 402] width 46 height 14
drag, startPoint x: 51, startPoint y: 465, endPoint x: 59, endPoint y: 448, distance: 19.0
click at [51, 467] on button "Open Job" at bounding box center [39, 474] width 46 height 14
click at [36, 508] on button "Open Job" at bounding box center [39, 509] width 46 height 14
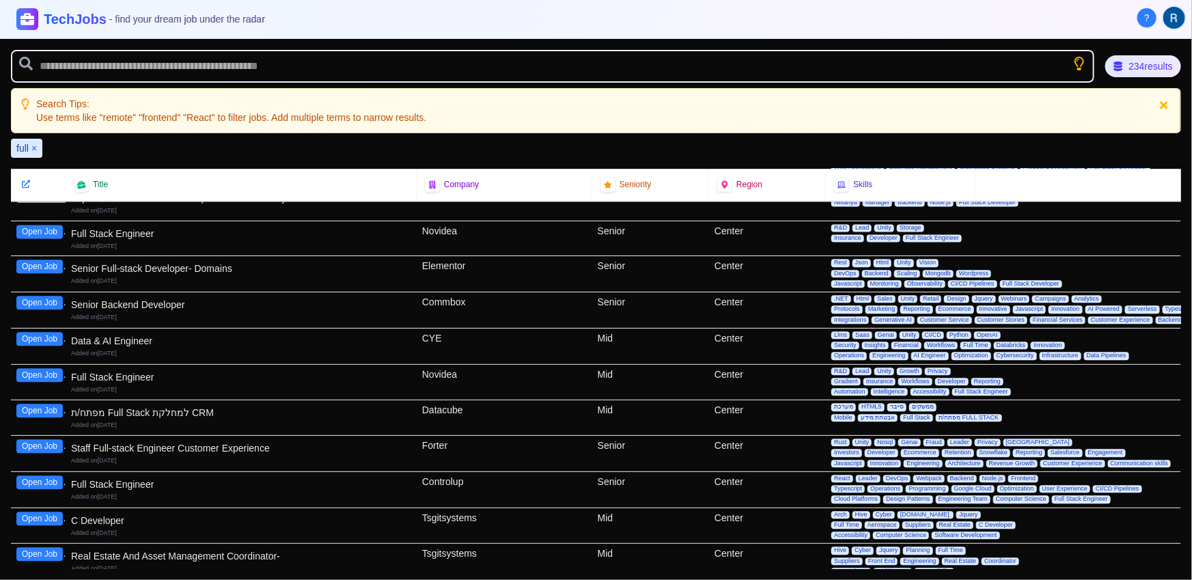
scroll to position [1554, 0]
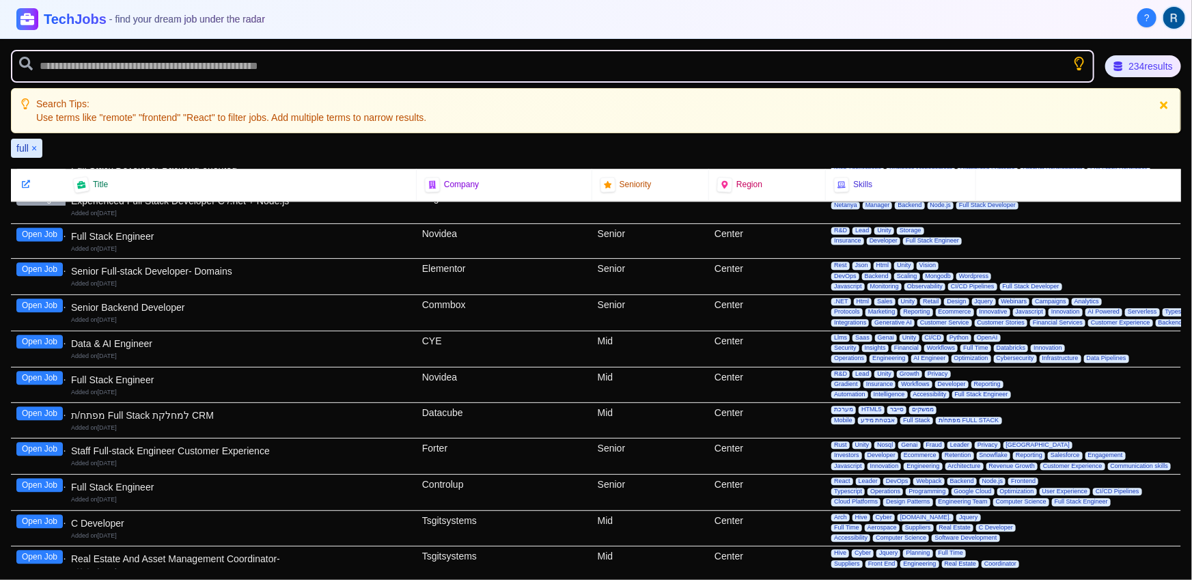
click at [49, 228] on button "Open Job" at bounding box center [39, 235] width 46 height 14
click at [41, 371] on button "Open Job" at bounding box center [39, 378] width 46 height 14
click at [44, 409] on button "Open Job" at bounding box center [39, 414] width 46 height 14
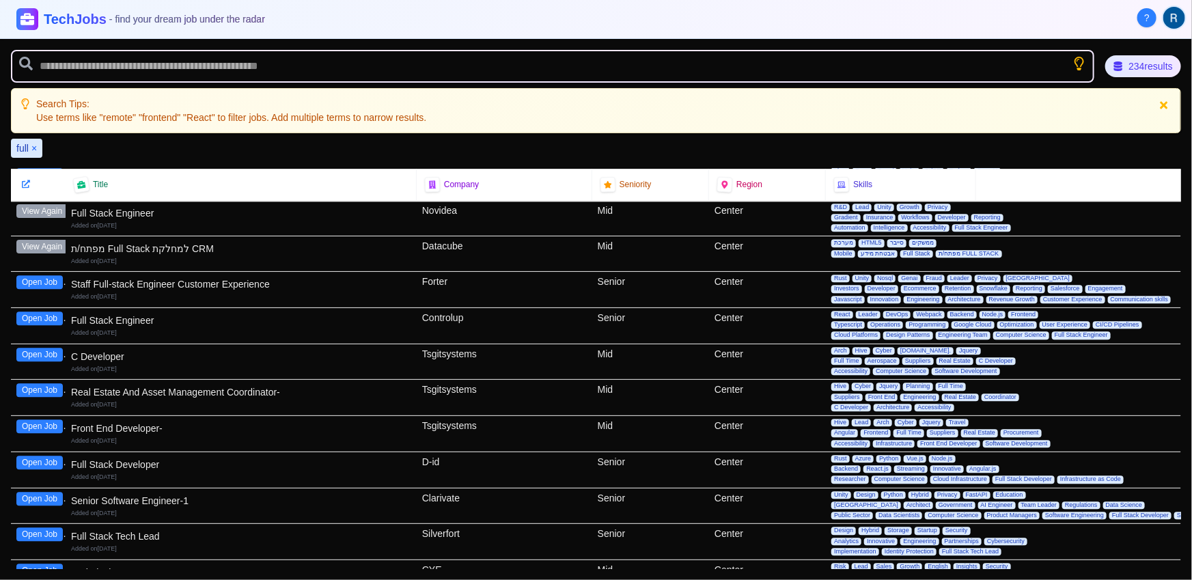
scroll to position [1721, 0]
click at [52, 456] on button "Open Job" at bounding box center [39, 462] width 46 height 14
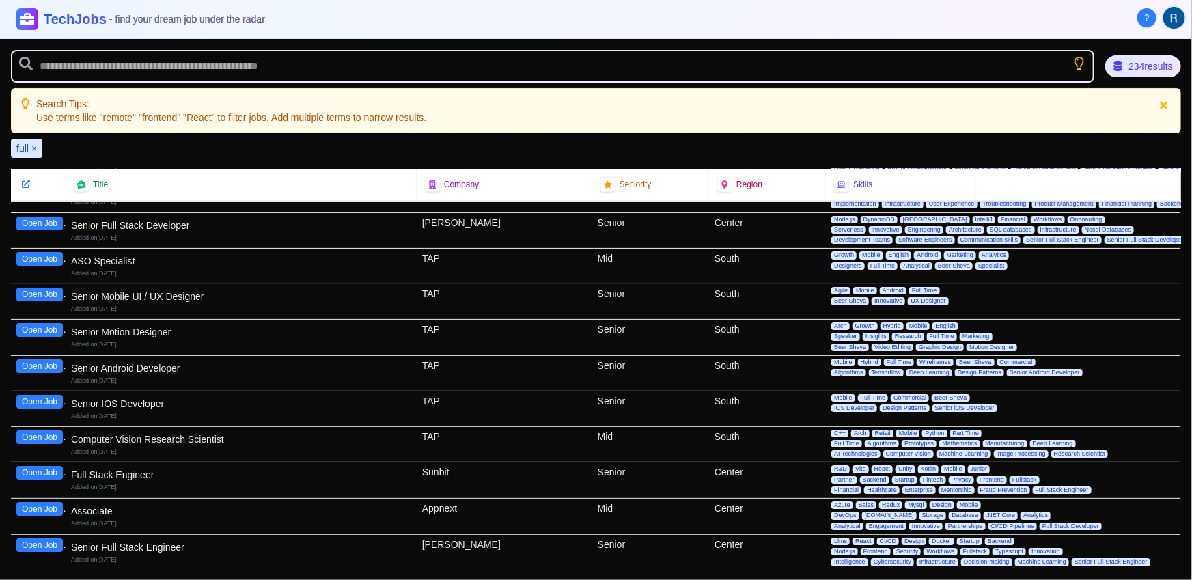
scroll to position [2345, 0]
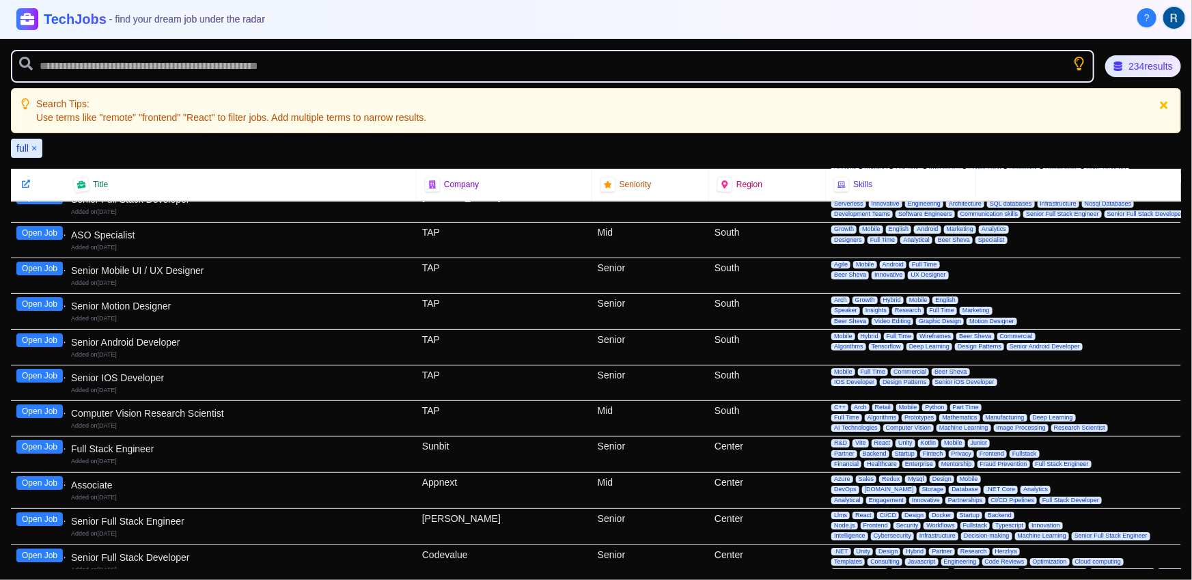
click at [40, 440] on button "Open Job" at bounding box center [39, 447] width 46 height 14
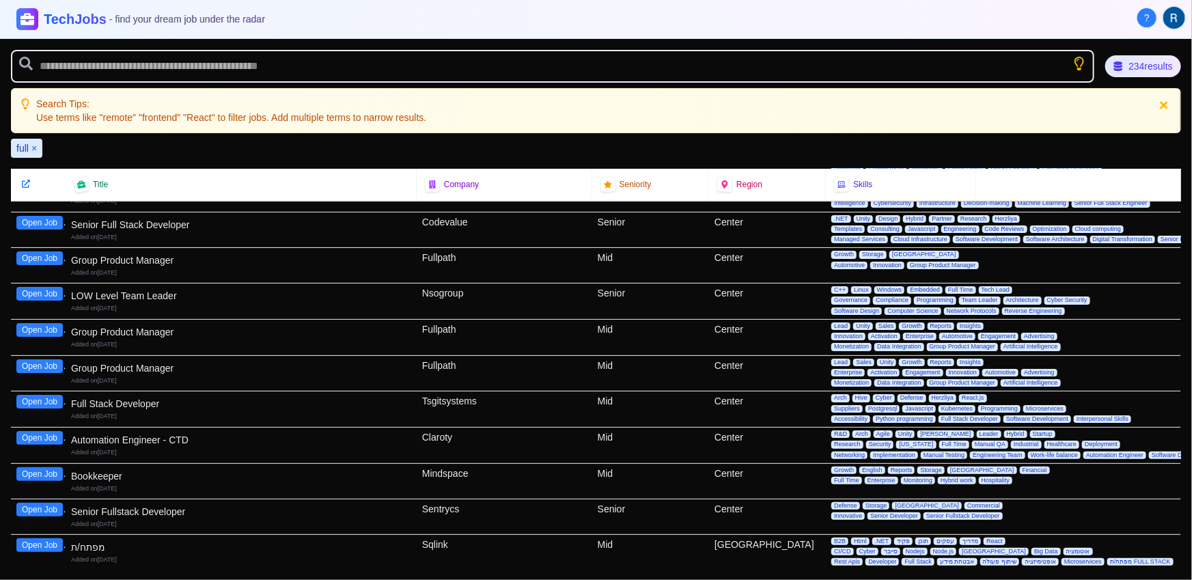
scroll to position [2701, 0]
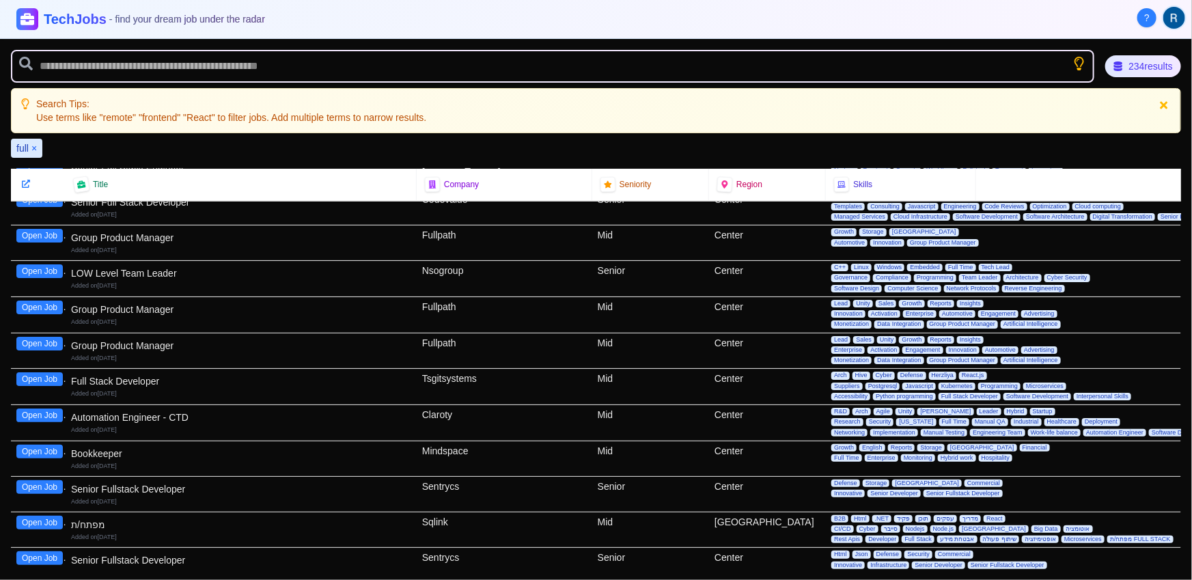
click at [42, 372] on button "Open Job" at bounding box center [39, 379] width 46 height 14
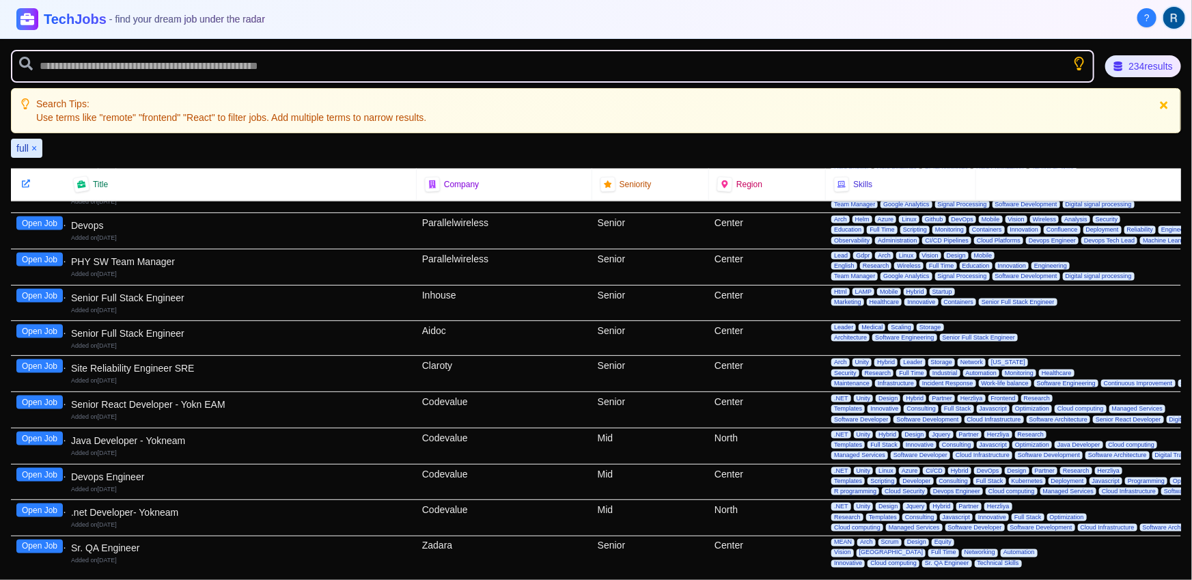
scroll to position [3637, 0]
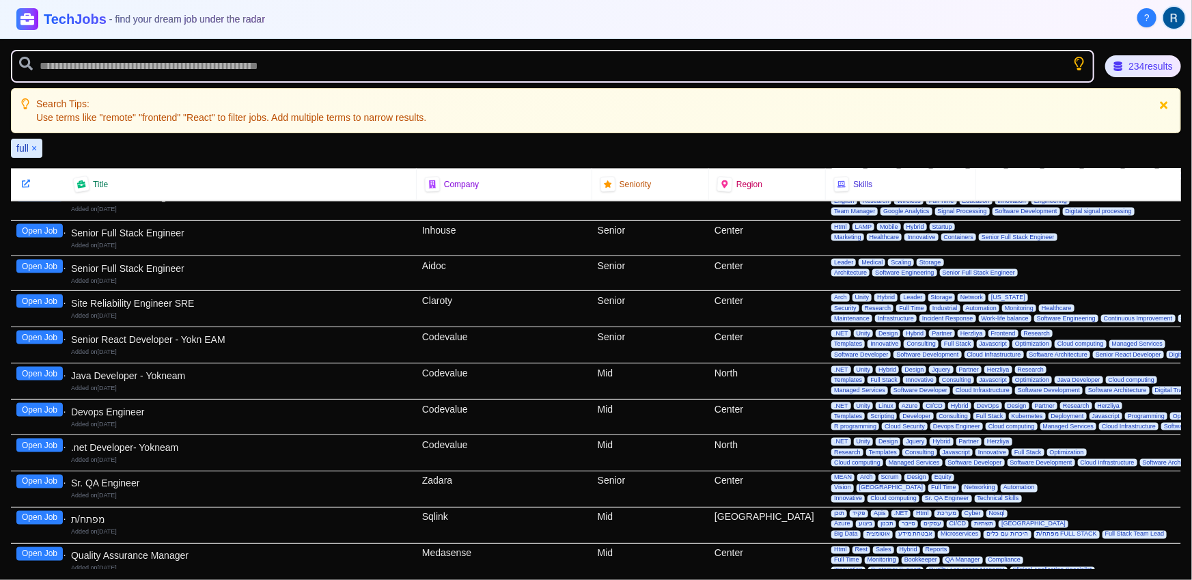
click at [47, 367] on button "Open Job" at bounding box center [39, 374] width 46 height 14
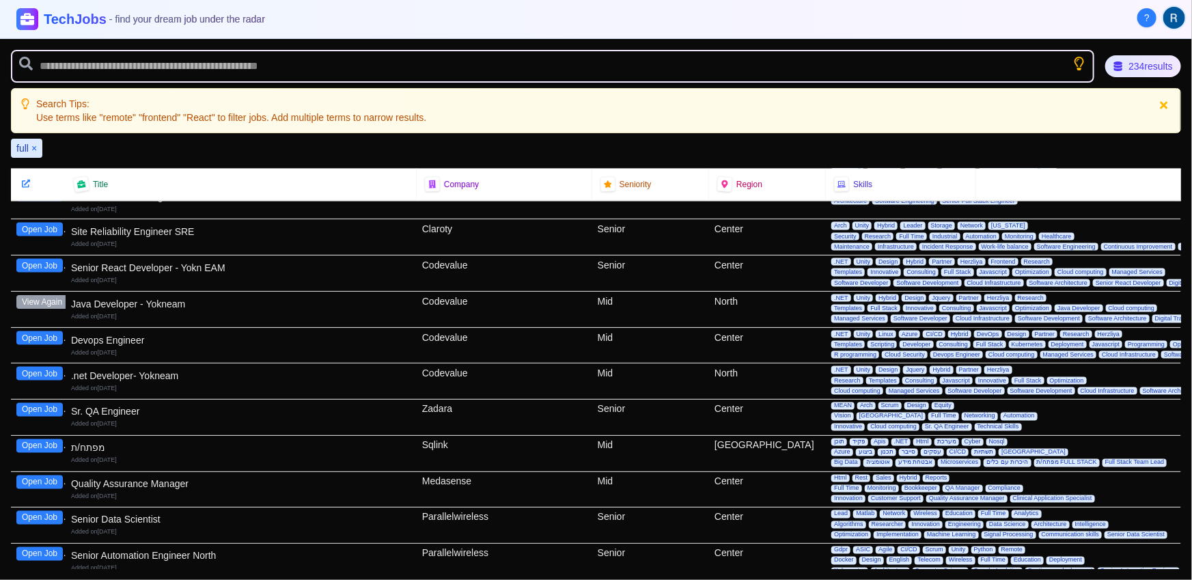
scroll to position [3710, 0]
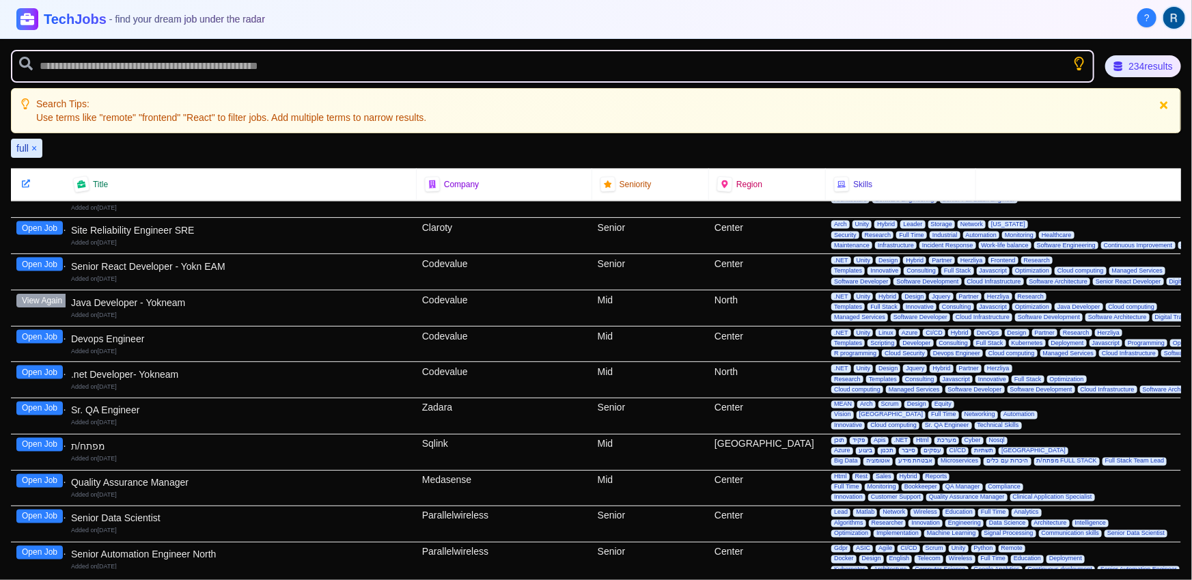
click at [44, 402] on button "Open Job" at bounding box center [39, 409] width 46 height 14
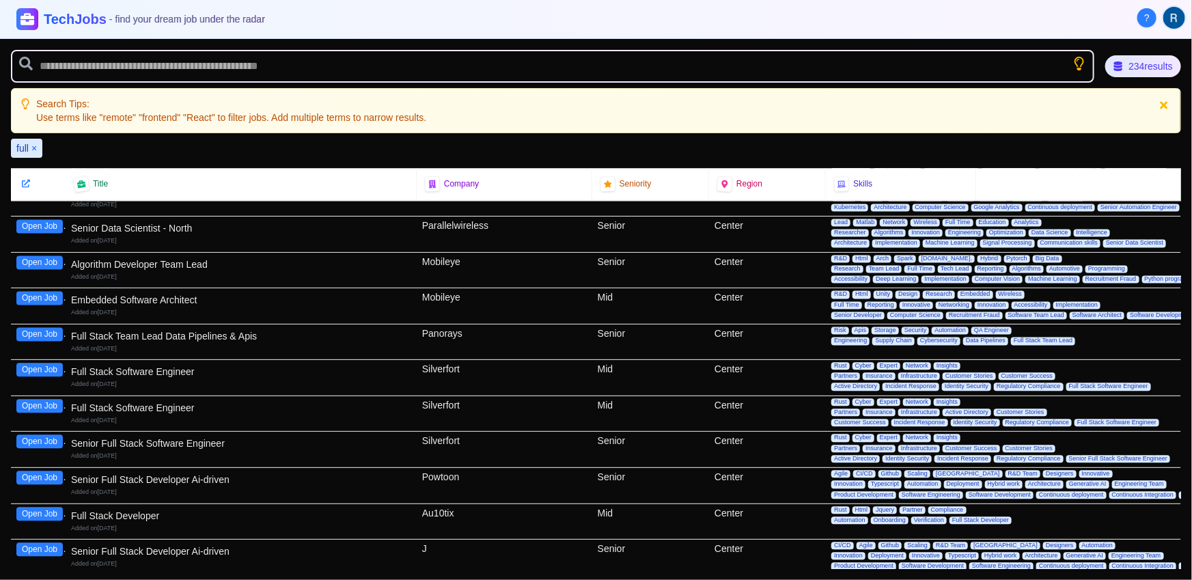
scroll to position [4098, 0]
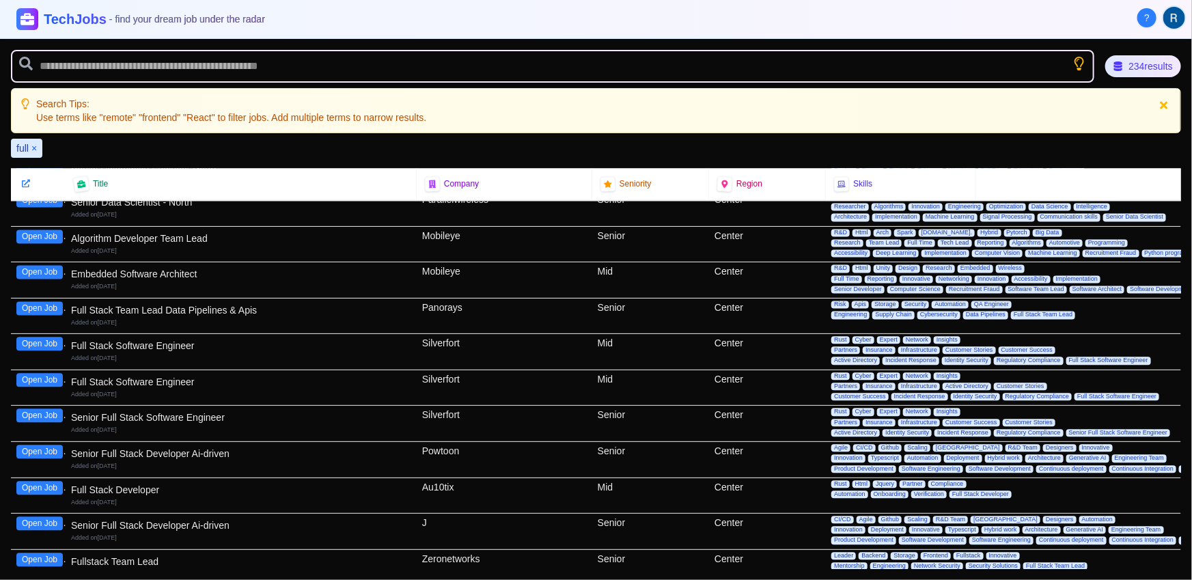
click at [44, 338] on button "Open Job" at bounding box center [39, 345] width 46 height 14
click at [28, 406] on div "Open Job" at bounding box center [38, 424] width 55 height 36
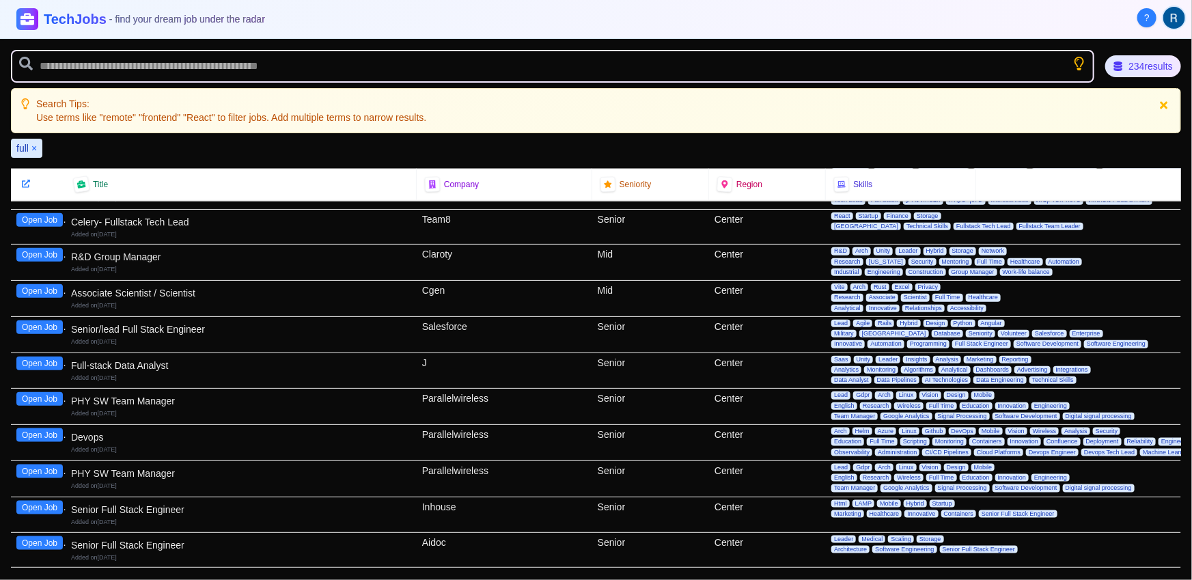
scroll to position [3054, 0]
